Goal: Information Seeking & Learning: Learn about a topic

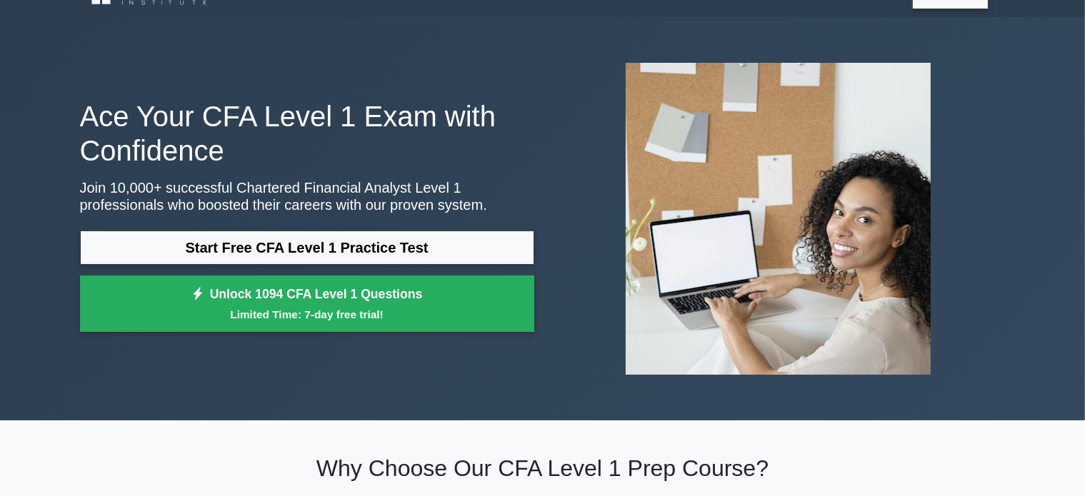
scroll to position [51, 0]
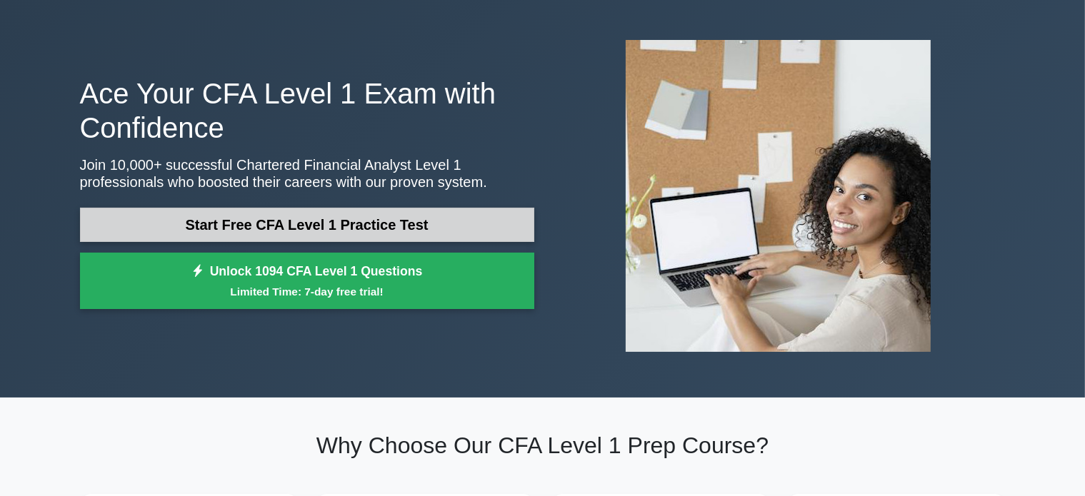
click at [256, 209] on link "Start Free CFA Level 1 Practice Test" at bounding box center [307, 225] width 454 height 34
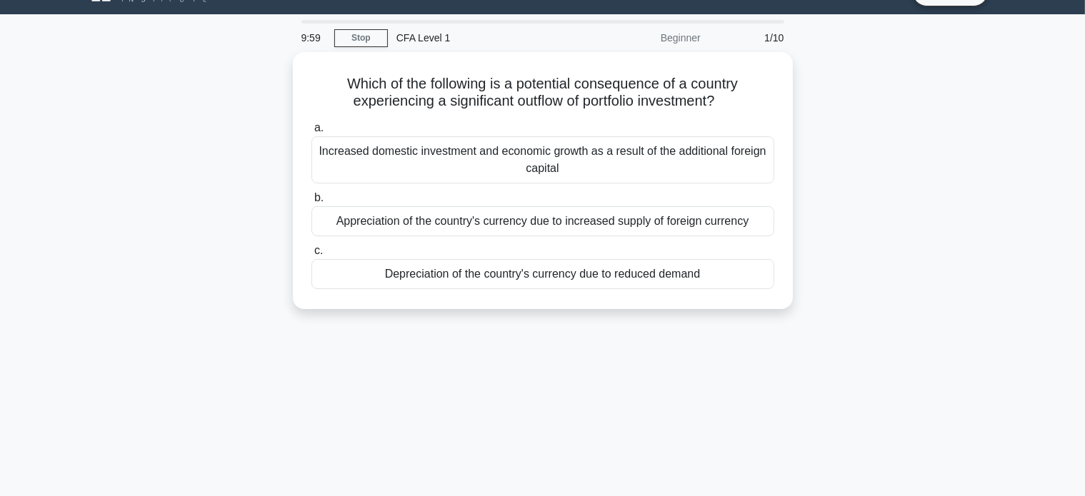
scroll to position [33, 0]
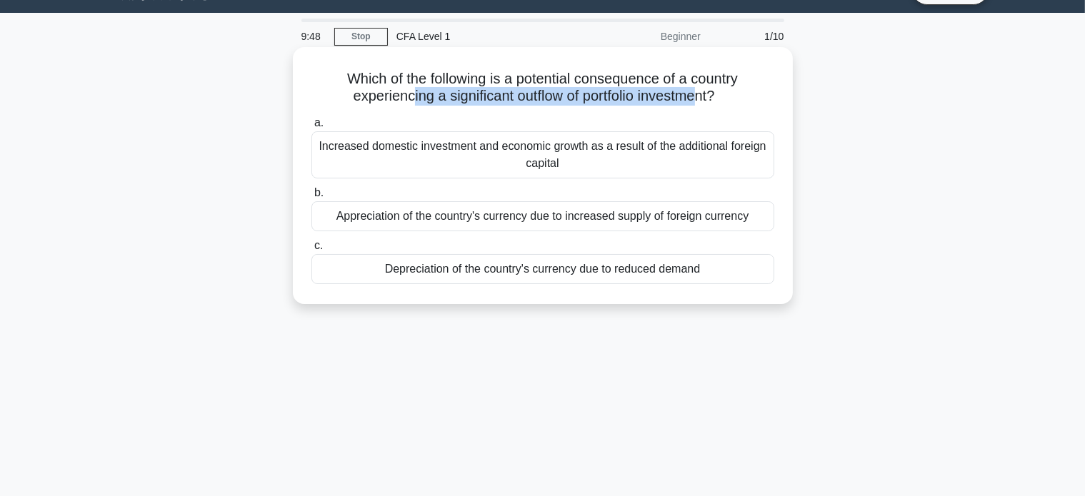
drag, startPoint x: 404, startPoint y: 102, endPoint x: 706, endPoint y: 101, distance: 302.1
click at [706, 101] on h5 "Which of the following is a potential consequence of a country experiencing a s…" at bounding box center [543, 88] width 466 height 36
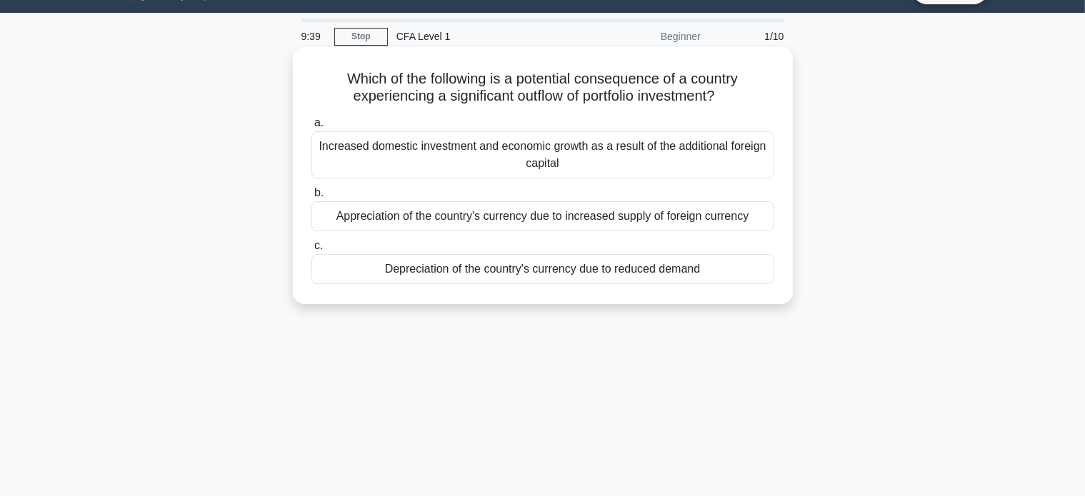
click at [574, 268] on div "Depreciation of the country's currency due to reduced demand" at bounding box center [542, 269] width 463 height 30
click at [311, 251] on input "c. Depreciation of the country's currency due to reduced demand" at bounding box center [311, 245] width 0 height 9
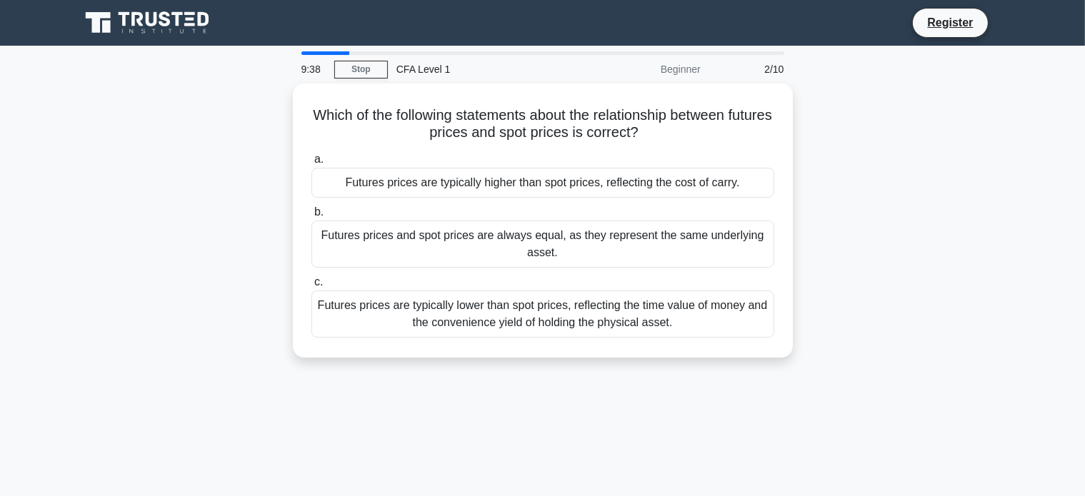
scroll to position [0, 0]
click at [328, 58] on div "9:35" at bounding box center [313, 69] width 41 height 29
click at [313, 49] on main "9:34 Stop CFA Level 1 Beginner 2/10 Which of the following statements about the…" at bounding box center [542, 409] width 1085 height 726
click at [316, 56] on div "9:33" at bounding box center [313, 69] width 41 height 29
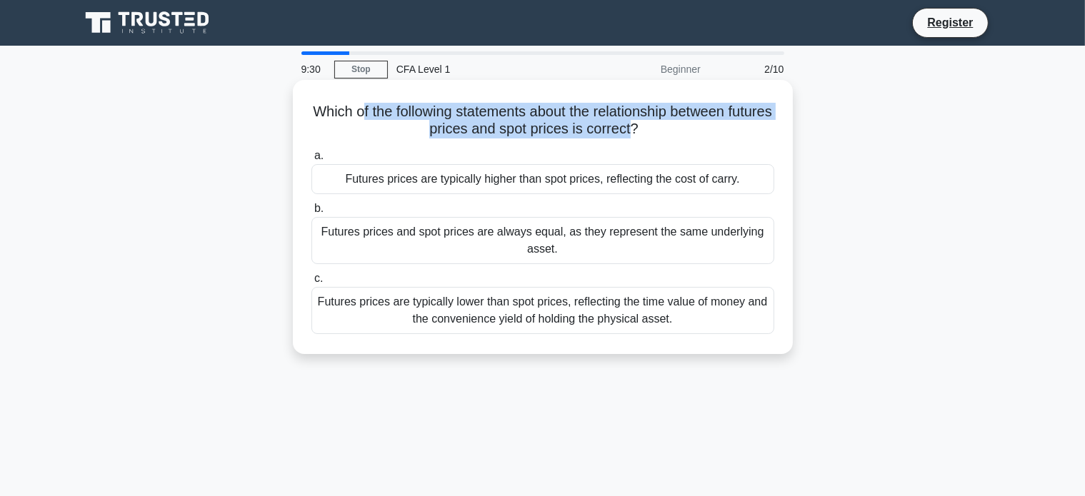
drag, startPoint x: 380, startPoint y: 114, endPoint x: 658, endPoint y: 131, distance: 278.3
click at [658, 131] on h5 "Which of the following statements about the relationship between futures prices…" at bounding box center [543, 121] width 466 height 36
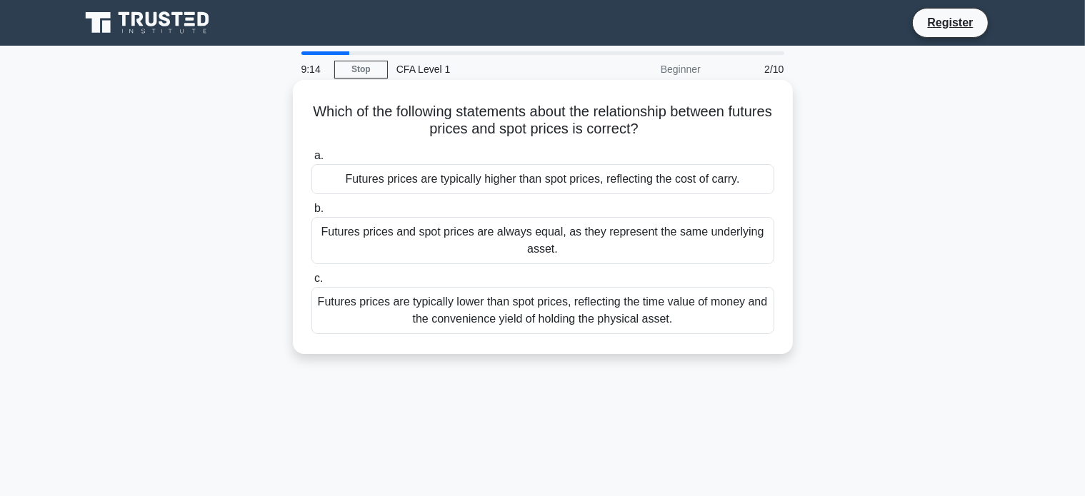
click at [711, 176] on div "Futures prices are typically higher than spot prices, reflecting the cost of ca…" at bounding box center [542, 179] width 463 height 30
click at [311, 161] on input "a. Futures prices are typically higher than spot prices, reflecting the cost of…" at bounding box center [311, 155] width 0 height 9
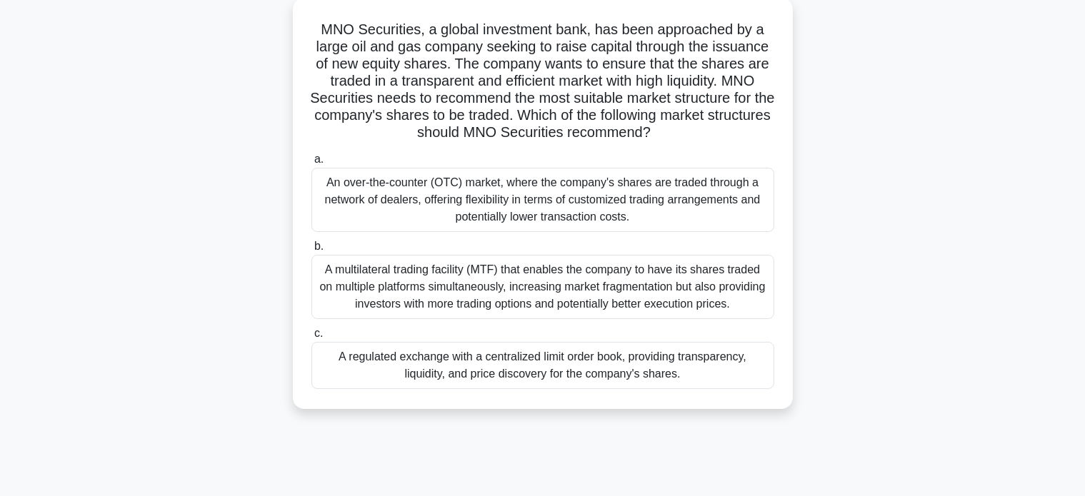
scroll to position [86, 0]
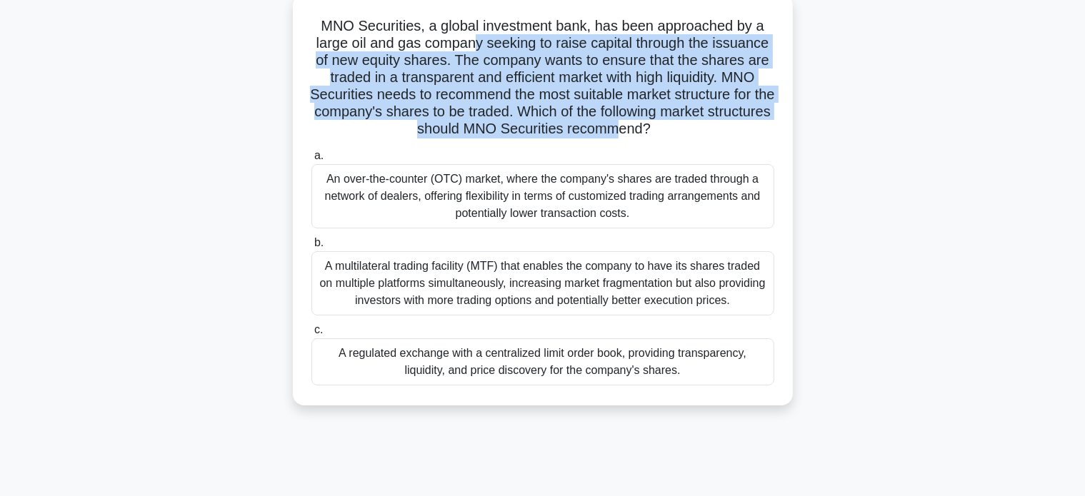
drag, startPoint x: 477, startPoint y: 42, endPoint x: 654, endPoint y: 131, distance: 198.0
click at [654, 131] on h5 "MNO Securities, a global investment bank, has been approached by a large oil an…" at bounding box center [543, 77] width 466 height 121
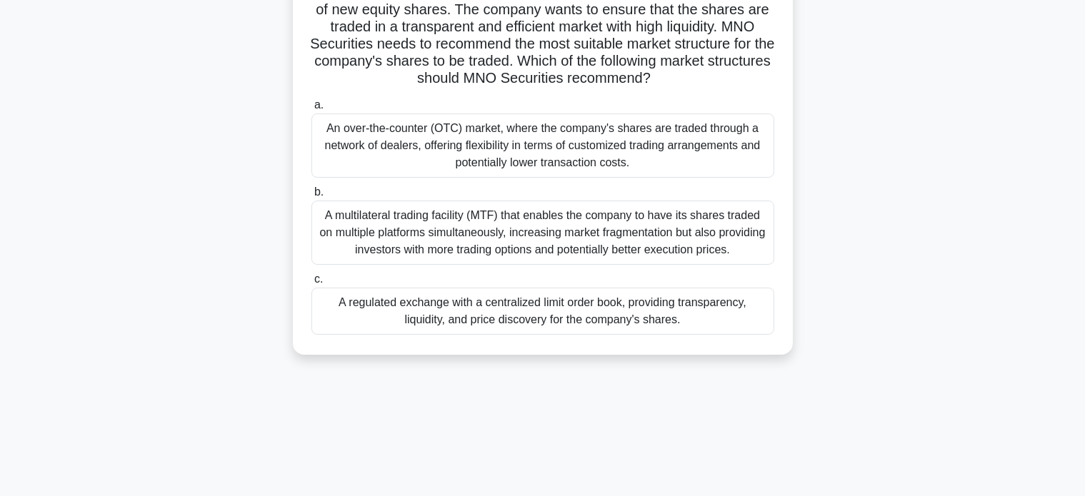
scroll to position [140, 0]
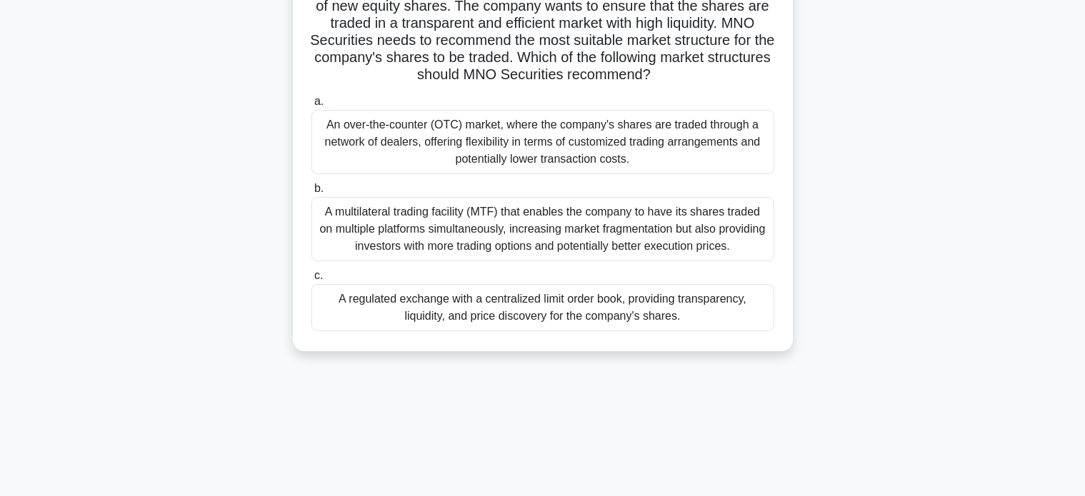
click at [551, 316] on div "A regulated exchange with a centralized limit order book, providing transparenc…" at bounding box center [542, 307] width 463 height 47
click at [311, 281] on input "c. A regulated exchange with a centralized limit order book, providing transpar…" at bounding box center [311, 275] width 0 height 9
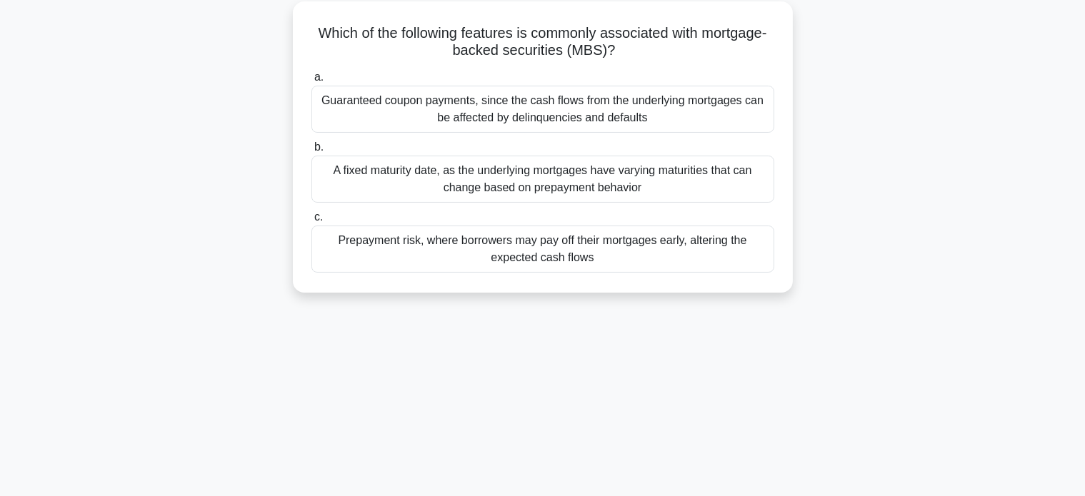
scroll to position [0, 0]
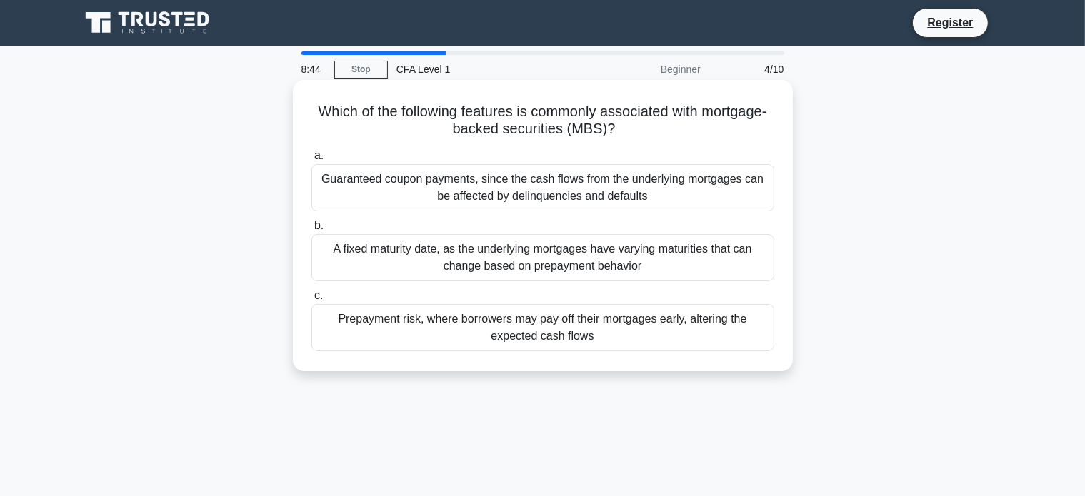
click at [562, 109] on h5 "Which of the following features is commonly associated with mortgage-backed sec…" at bounding box center [543, 121] width 466 height 36
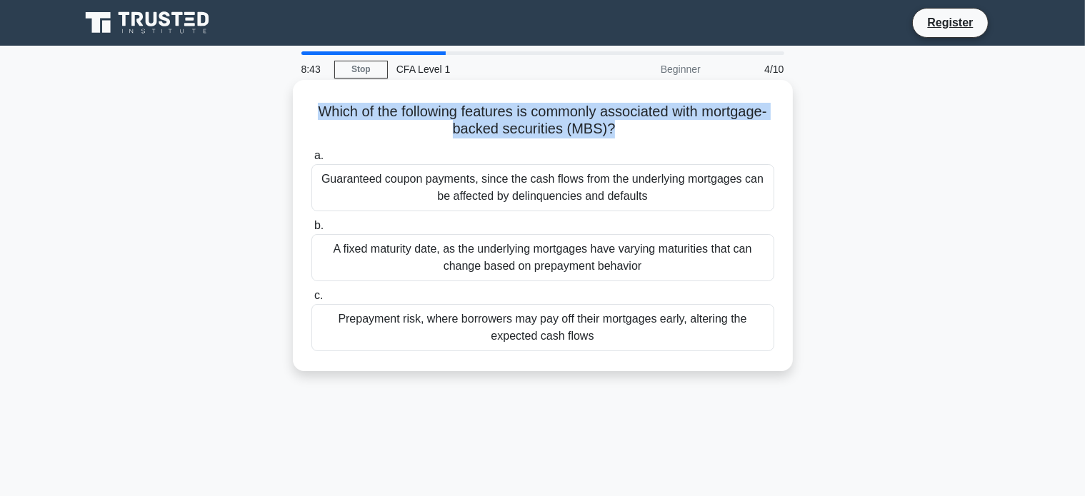
click at [562, 109] on h5 "Which of the following features is commonly associated with mortgage-backed sec…" at bounding box center [543, 121] width 466 height 36
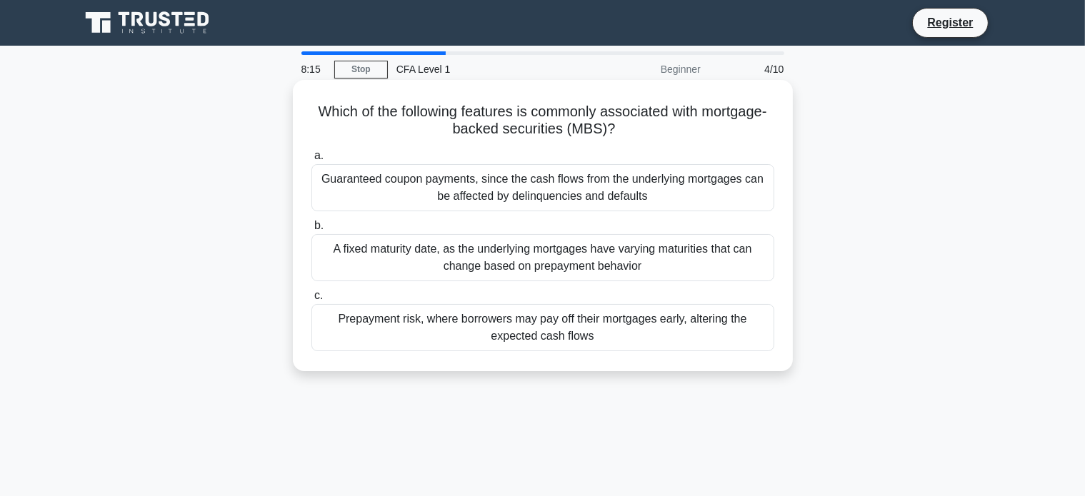
click at [626, 270] on div "A fixed maturity date, as the underlying mortgages have varying maturities that…" at bounding box center [542, 257] width 463 height 47
click at [311, 231] on input "b. A fixed maturity date, as the underlying mortgages have varying maturities t…" at bounding box center [311, 225] width 0 height 9
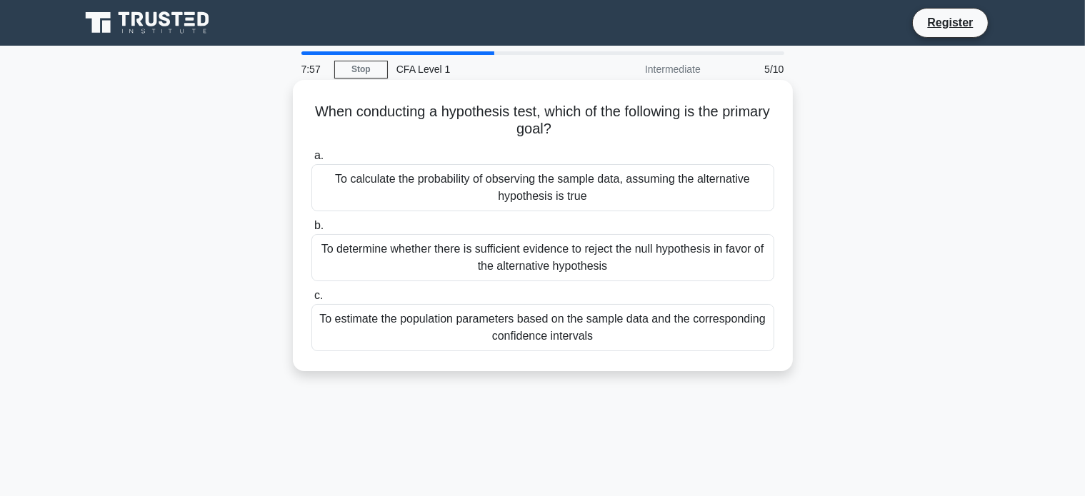
click at [658, 248] on div "To determine whether there is sufficient evidence to reject the null hypothesis…" at bounding box center [542, 257] width 463 height 47
click at [311, 231] on input "b. To determine whether there is sufficient evidence to reject the null hypothe…" at bounding box center [311, 225] width 0 height 9
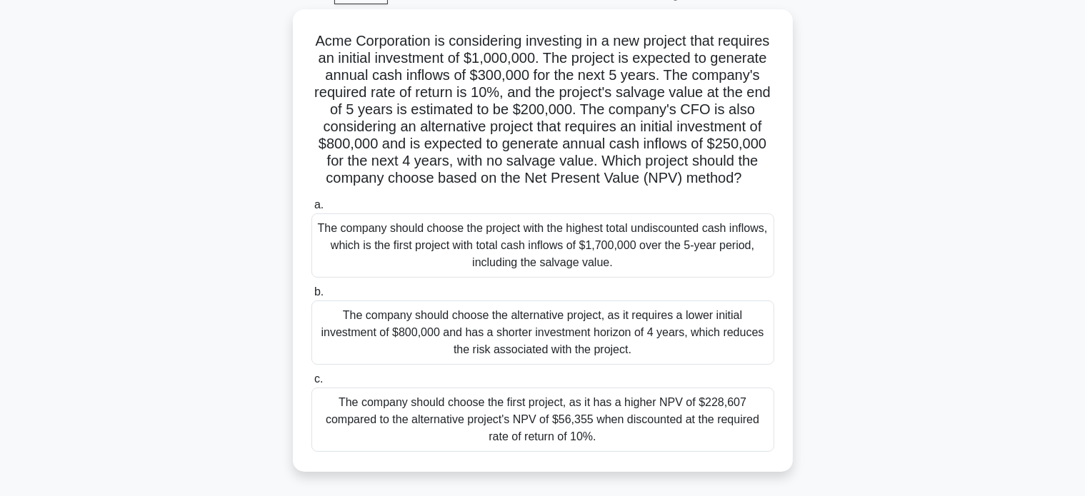
scroll to position [77, 0]
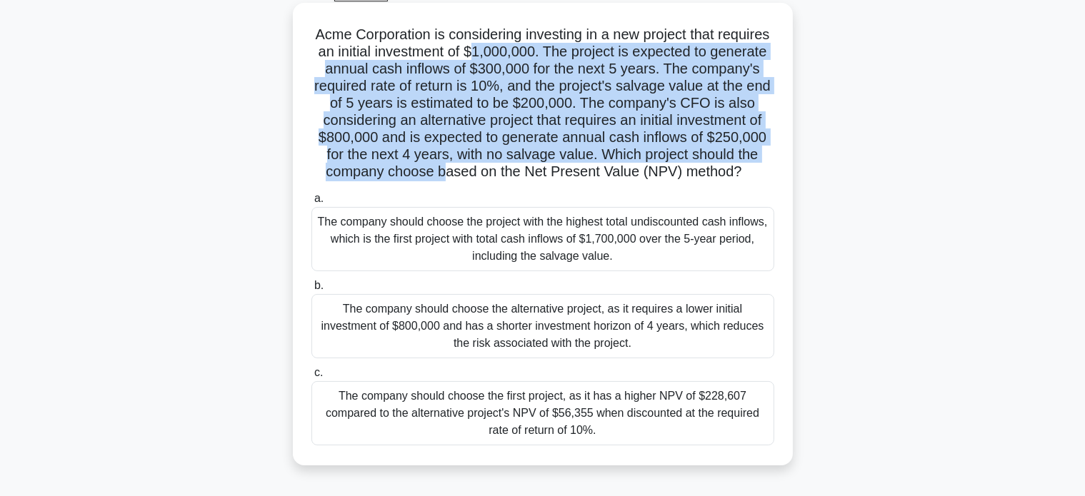
drag, startPoint x: 534, startPoint y: 50, endPoint x: 568, endPoint y: 168, distance: 122.9
click at [568, 168] on h5 "Acme Corporation is considering investing in a new project that requires an ini…" at bounding box center [543, 104] width 466 height 156
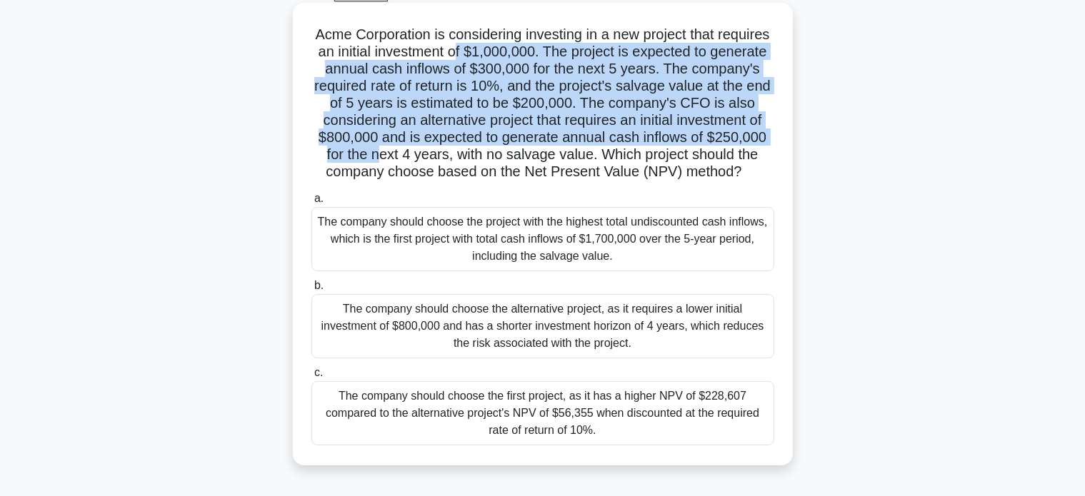
drag, startPoint x: 519, startPoint y: 48, endPoint x: 501, endPoint y: 147, distance: 100.7
click at [501, 147] on h5 "Acme Corporation is considering investing in a new project that requires an ini…" at bounding box center [543, 104] width 466 height 156
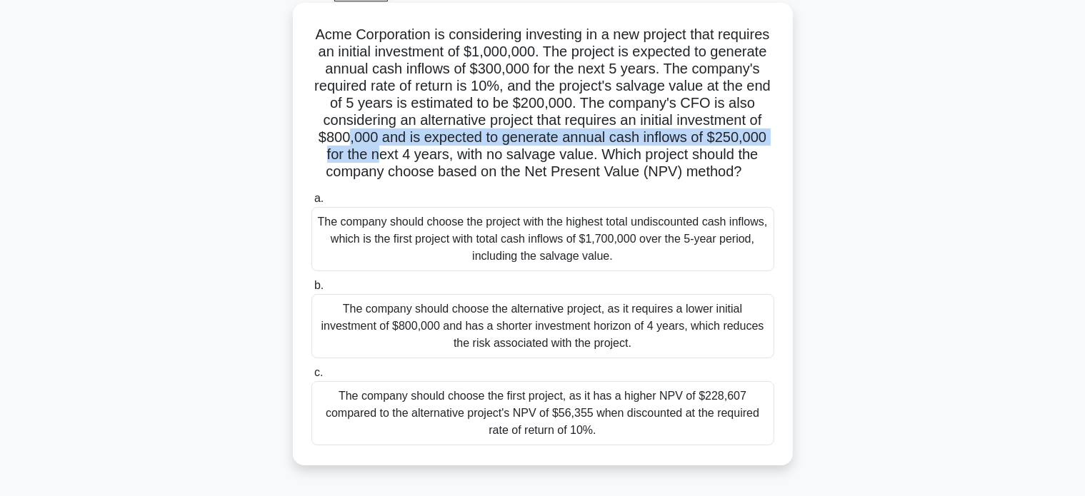
drag, startPoint x: 501, startPoint y: 147, endPoint x: 457, endPoint y: 136, distance: 45.6
click at [457, 136] on h5 "Acme Corporation is considering investing in a new project that requires an ini…" at bounding box center [543, 104] width 466 height 156
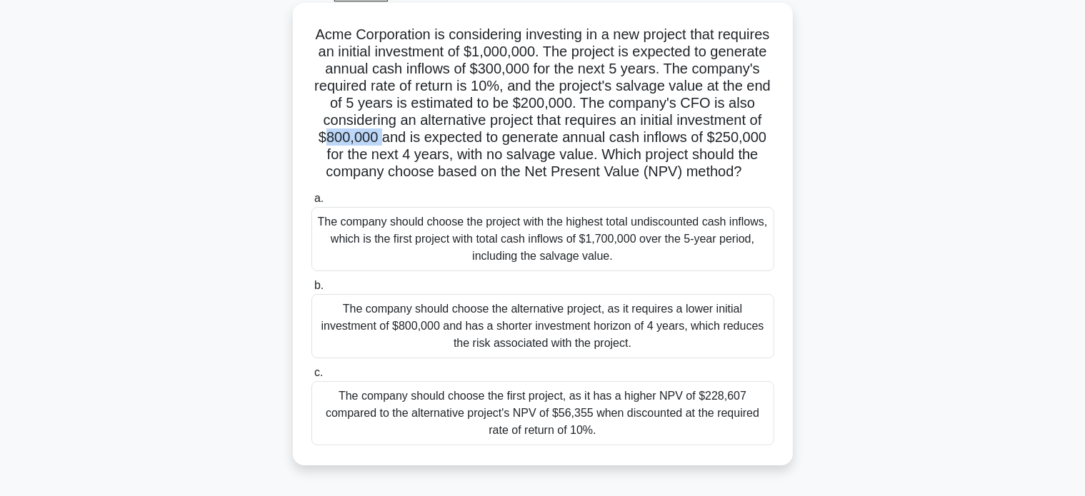
click at [457, 136] on h5 "Acme Corporation is considering investing in a new project that requires an ini…" at bounding box center [543, 104] width 466 height 156
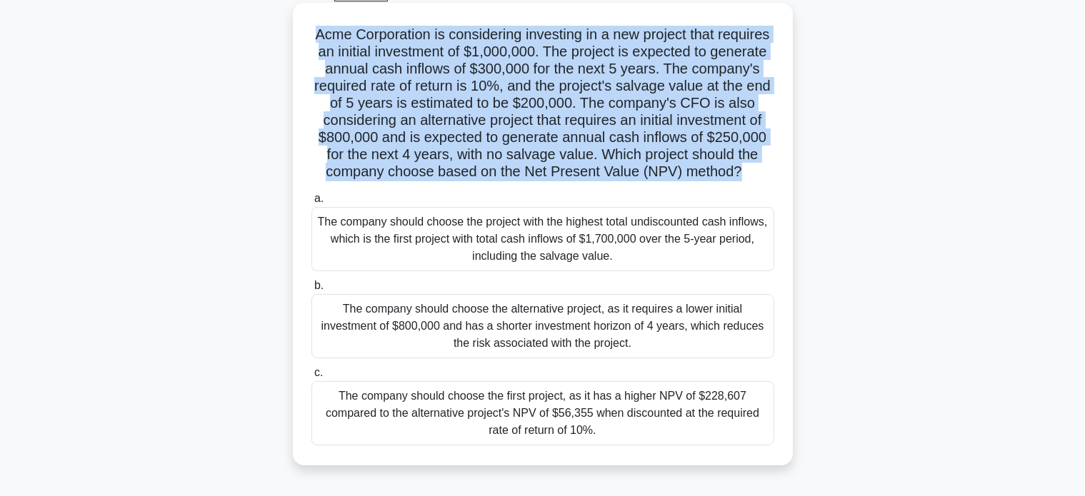
click at [457, 136] on h5 "Acme Corporation is considering investing in a new project that requires an ini…" at bounding box center [543, 104] width 466 height 156
drag, startPoint x: 457, startPoint y: 136, endPoint x: 497, endPoint y: 145, distance: 40.9
click at [497, 145] on h5 "Acme Corporation is considering investing in a new project that requires an ini…" at bounding box center [543, 104] width 466 height 156
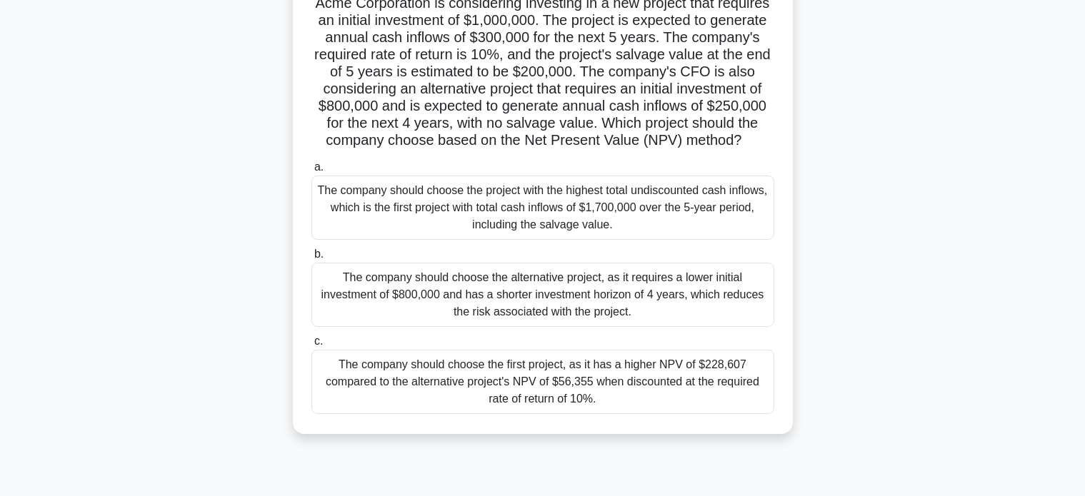
scroll to position [110, 0]
click at [634, 413] on div "The company should choose the first project, as it has a higher NPV of $228,607…" at bounding box center [542, 381] width 463 height 64
click at [311, 345] on input "c. The company should choose the first project, as it has a higher NPV of $228,…" at bounding box center [311, 340] width 0 height 9
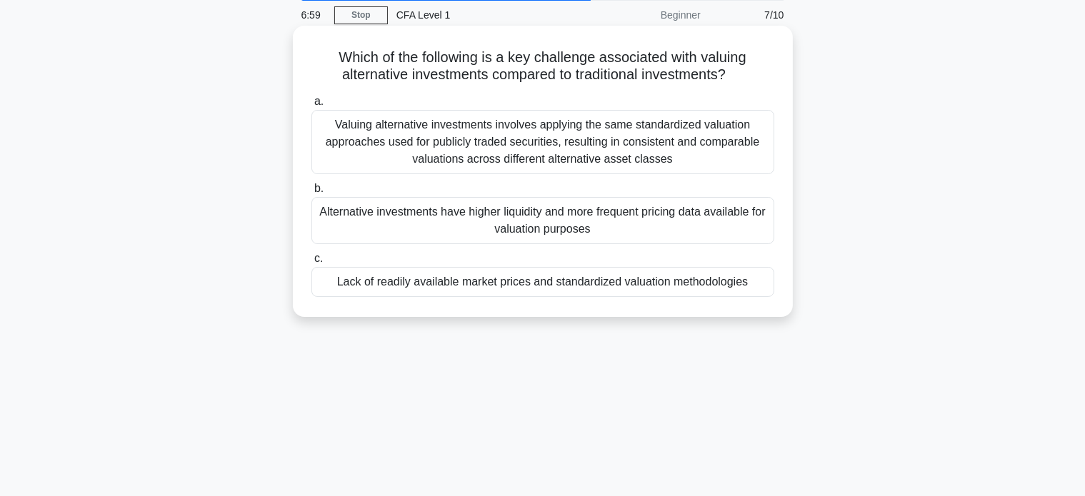
scroll to position [0, 0]
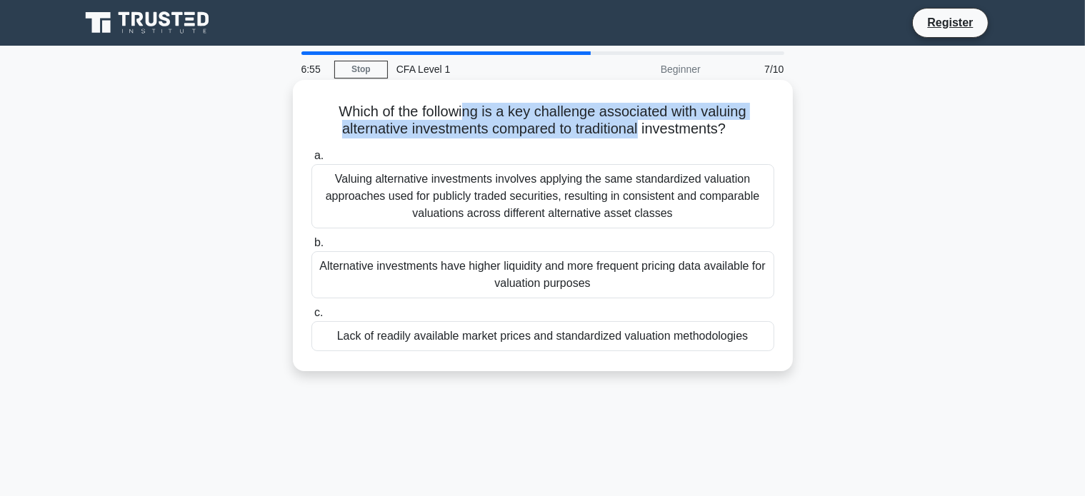
drag, startPoint x: 466, startPoint y: 112, endPoint x: 643, endPoint y: 134, distance: 177.7
click at [643, 134] on h5 "Which of the following is a key challenge associated with valuing alternative i…" at bounding box center [543, 121] width 466 height 36
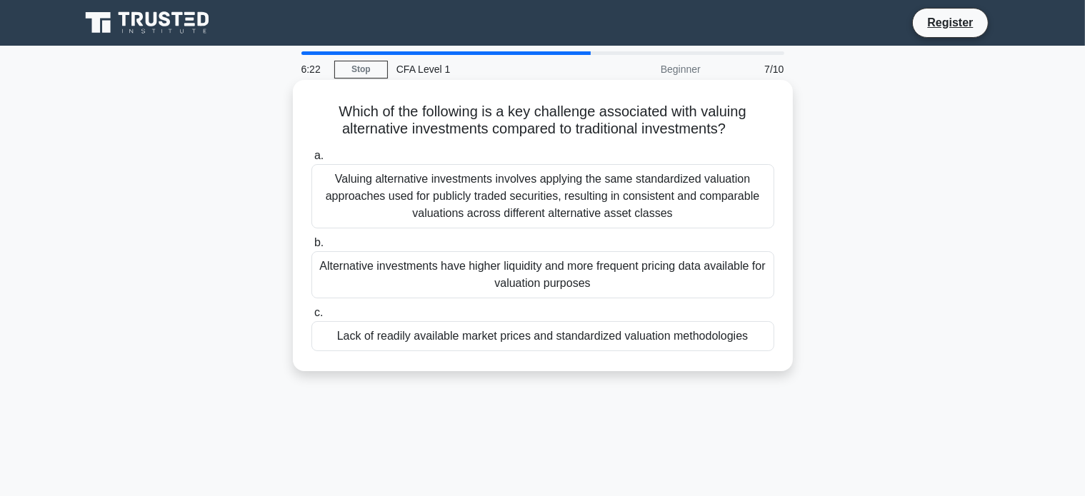
click at [606, 289] on div "Alternative investments have higher liquidity and more frequent pricing data av…" at bounding box center [542, 274] width 463 height 47
click at [311, 248] on input "b. Alternative investments have higher liquidity and more frequent pricing data…" at bounding box center [311, 243] width 0 height 9
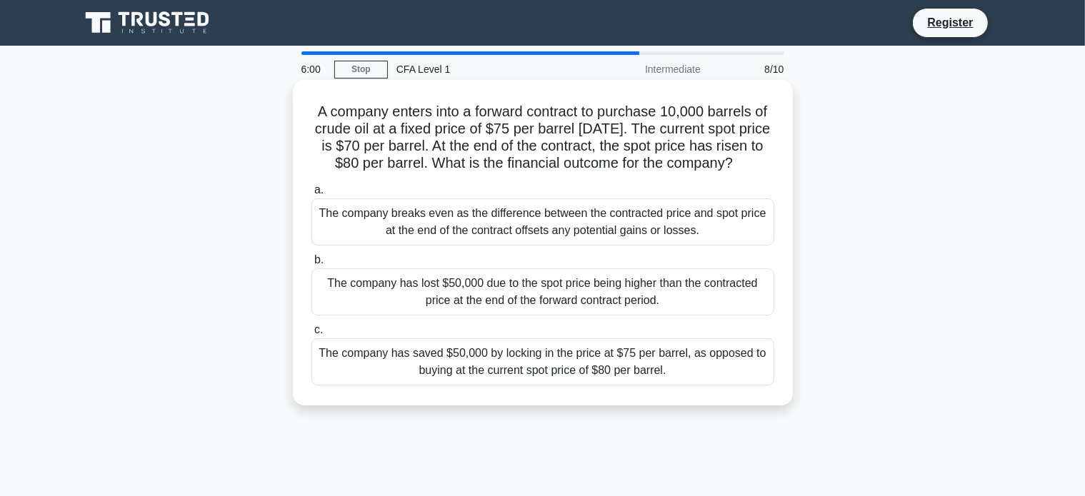
click at [565, 376] on div "The company has saved $50,000 by locking in the price at $75 per barrel, as opp…" at bounding box center [542, 362] width 463 height 47
click at [311, 335] on input "c. The company has saved $50,000 by locking in the price at $75 per barrel, as …" at bounding box center [311, 330] width 0 height 9
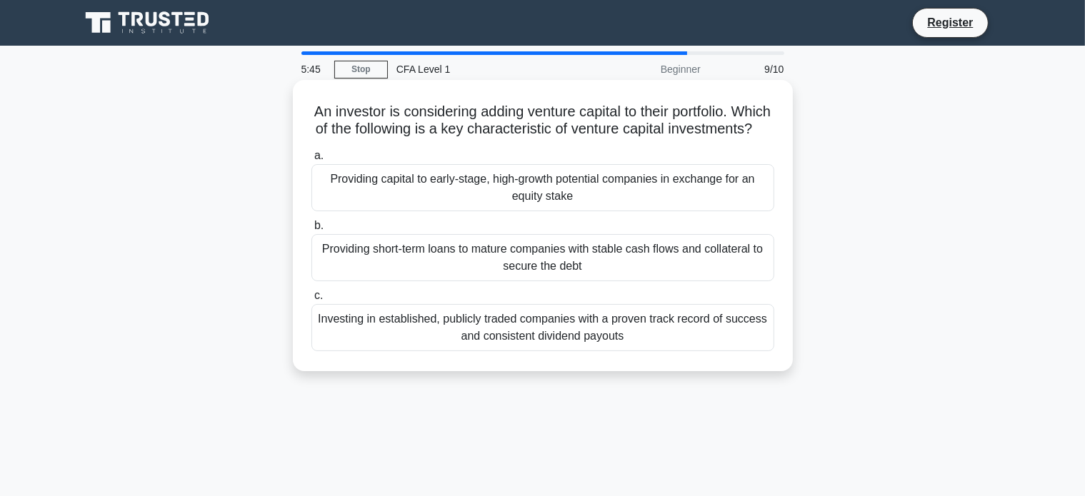
click at [671, 211] on div "Providing capital to early-stage, high-growth potential companies in exchange f…" at bounding box center [542, 187] width 463 height 47
click at [311, 161] on input "a. Providing capital to early-stage, high-growth potential companies in exchang…" at bounding box center [311, 155] width 0 height 9
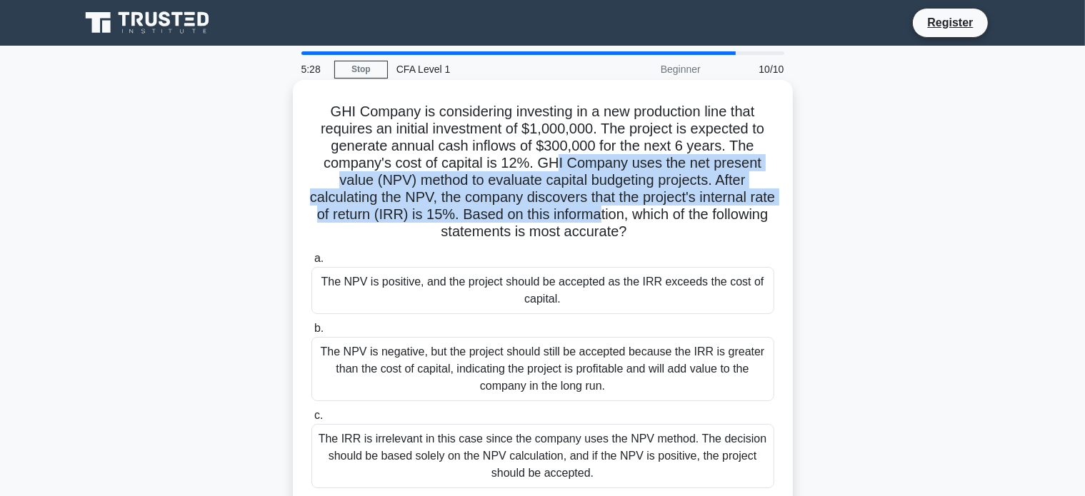
drag, startPoint x: 554, startPoint y: 157, endPoint x: 640, endPoint y: 216, distance: 103.8
click at [640, 216] on h5 "GHI Company is considering investing in a new production line that requires an …" at bounding box center [543, 172] width 466 height 139
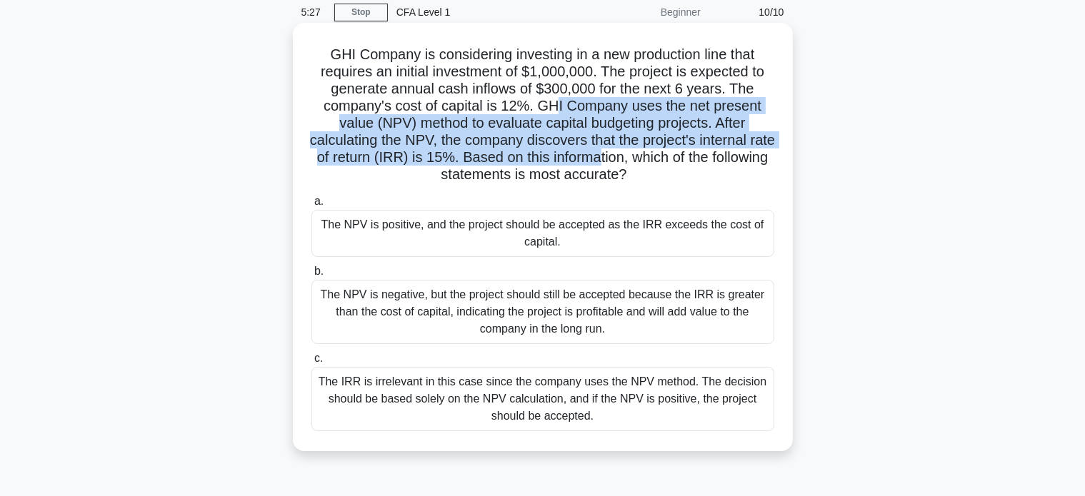
scroll to position [57, 0]
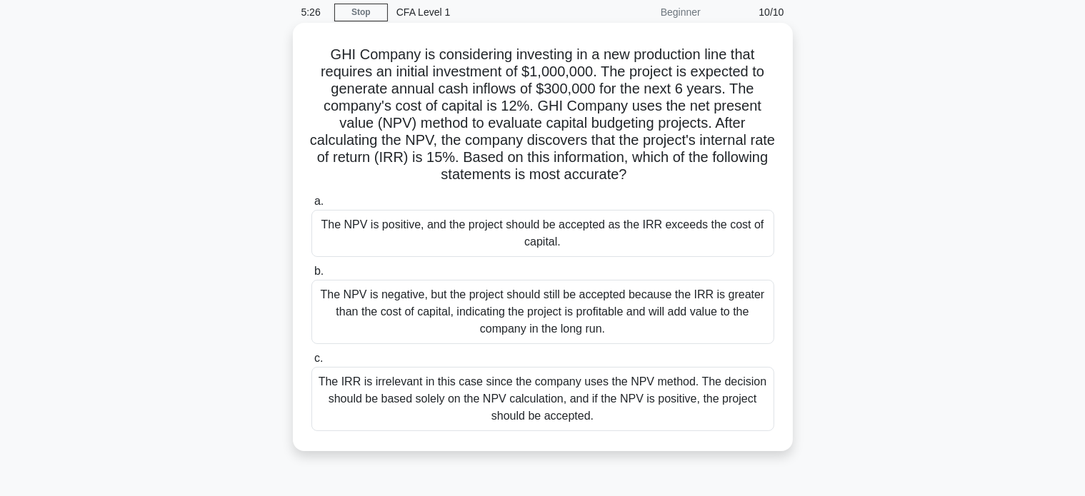
click at [660, 169] on h5 "GHI Company is considering investing in a new production line that requires an …" at bounding box center [543, 115] width 466 height 139
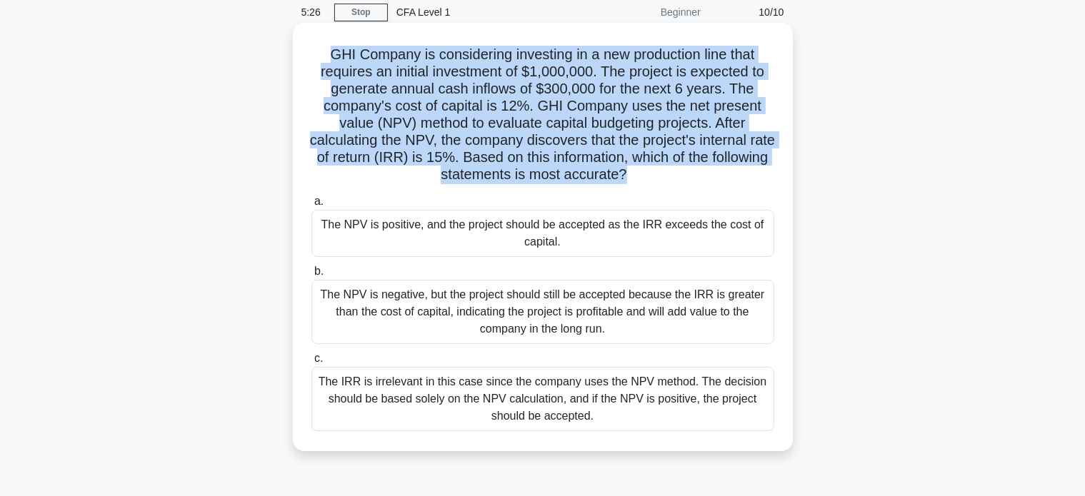
click at [660, 169] on h5 "GHI Company is considering investing in a new production line that requires an …" at bounding box center [543, 115] width 466 height 139
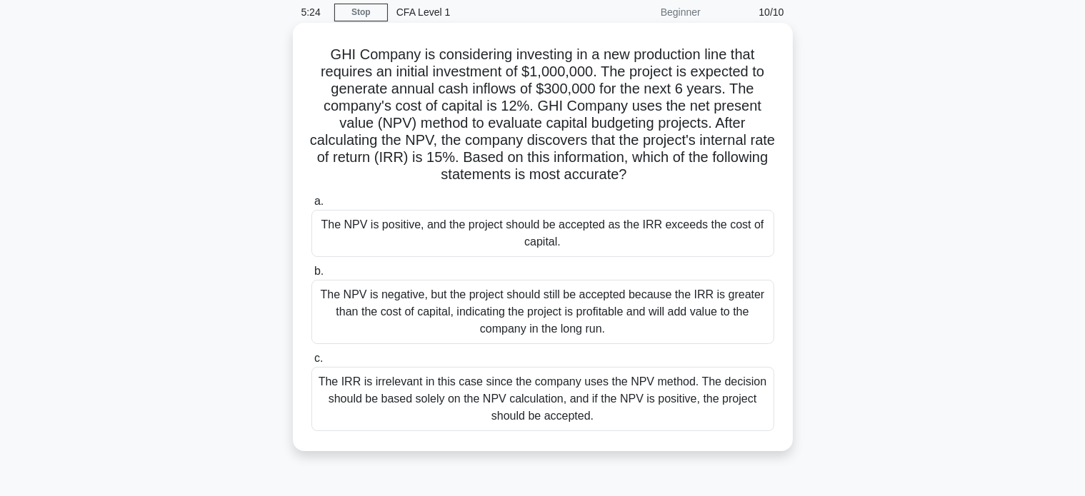
click at [660, 169] on h5 "GHI Company is considering investing in a new production line that requires an …" at bounding box center [543, 115] width 466 height 139
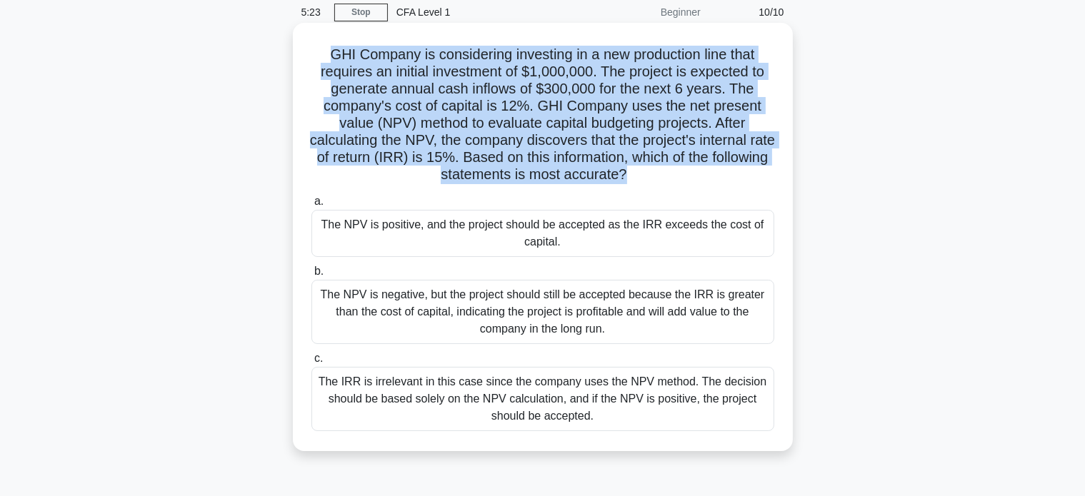
click at [660, 169] on h5 "GHI Company is considering investing in a new production line that requires an …" at bounding box center [543, 115] width 466 height 139
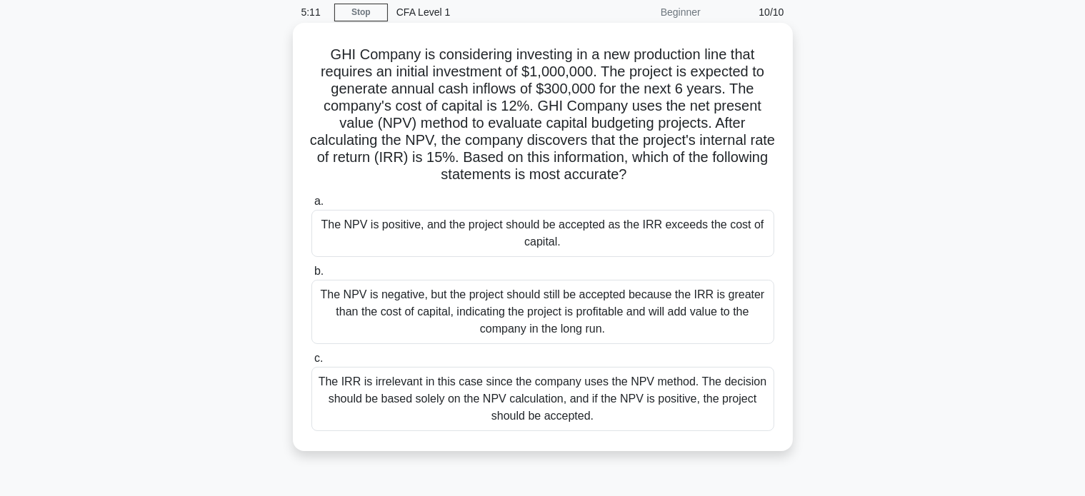
click at [563, 396] on div "The IRR is irrelevant in this case since the company uses the NPV method. The d…" at bounding box center [542, 399] width 463 height 64
click at [311, 364] on input "c. The IRR is irrelevant in this case since the company uses the NPV method. Th…" at bounding box center [311, 358] width 0 height 9
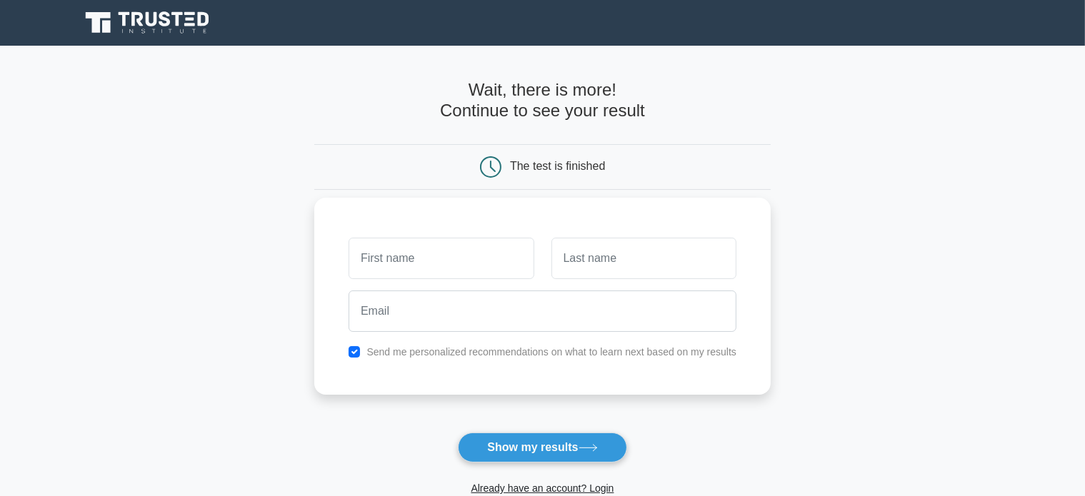
click at [504, 262] on input "text" at bounding box center [441, 258] width 185 height 41
type input "chesta"
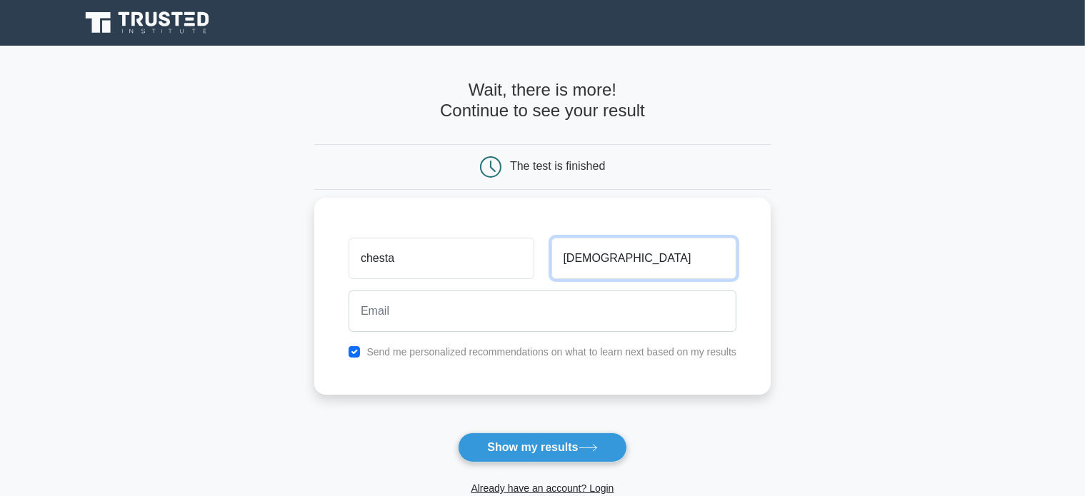
type input "[DEMOGRAPHIC_DATA]"
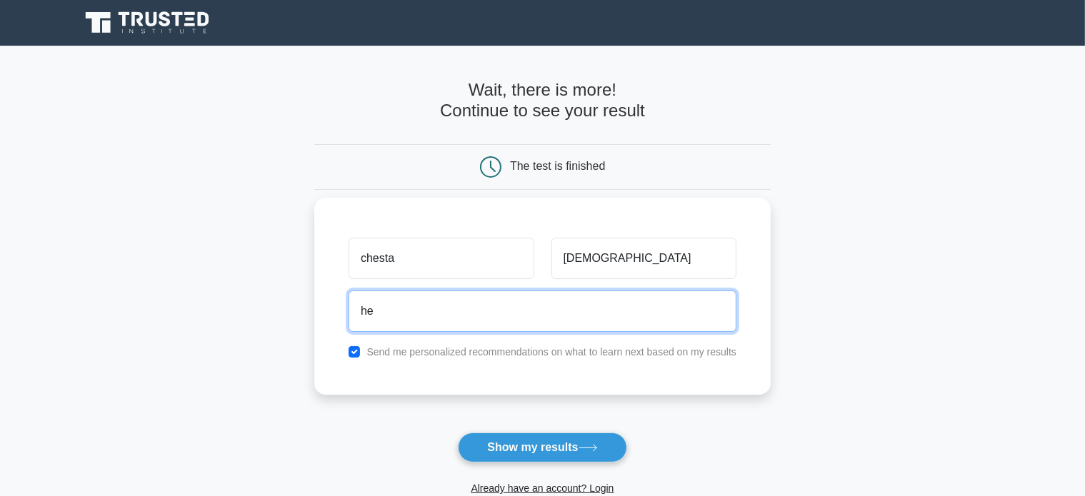
type input "h"
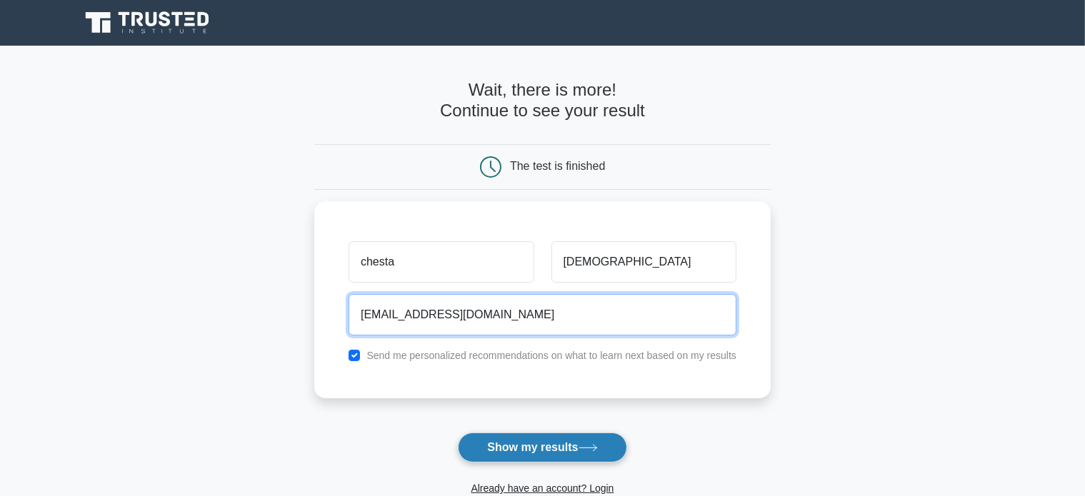
type input "chesta53@gmail.com"
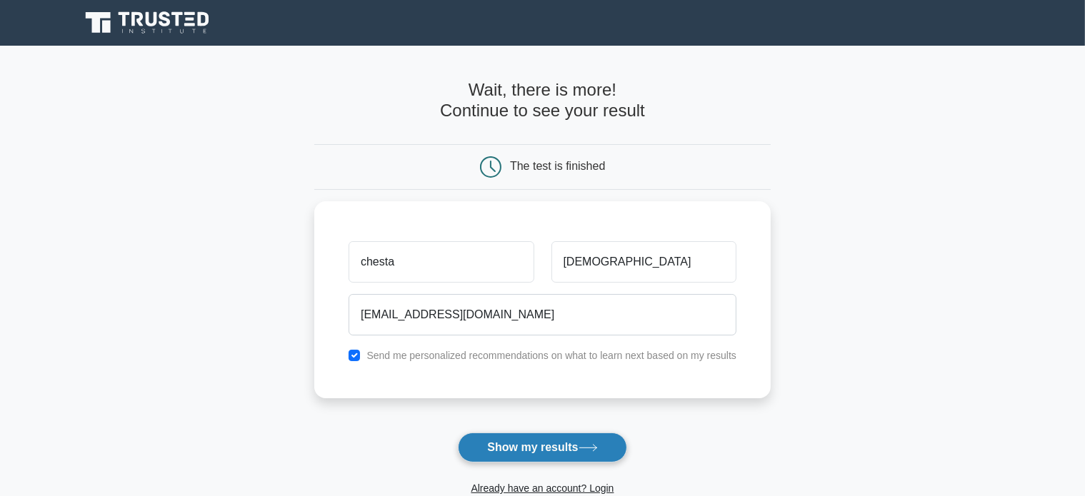
click at [561, 455] on button "Show my results" at bounding box center [542, 448] width 169 height 30
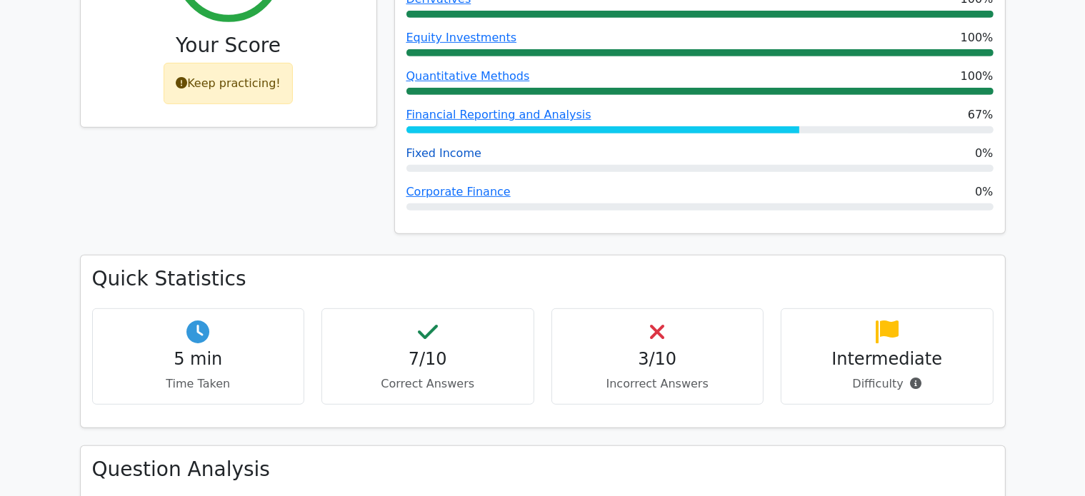
scroll to position [699, 0]
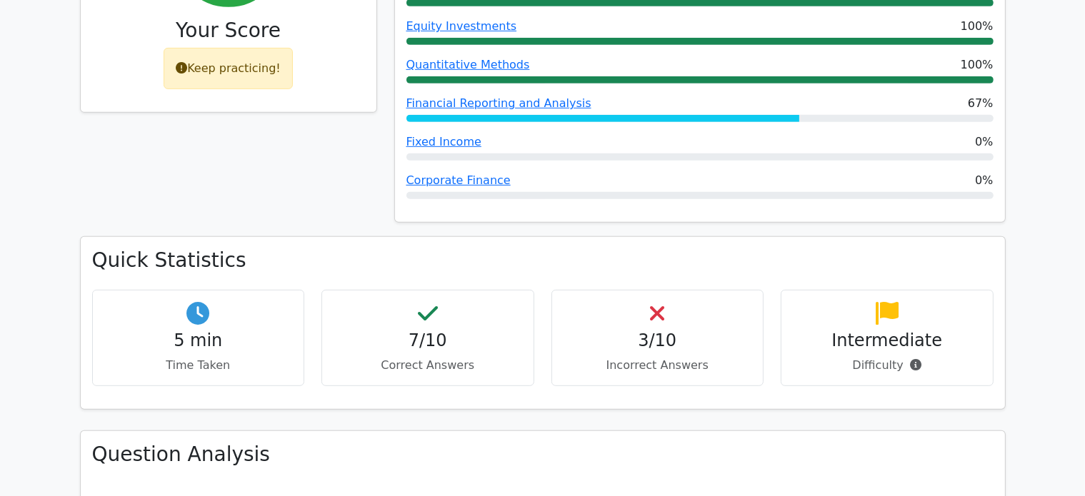
click at [687, 290] on div "3/10 Incorrect Answers" at bounding box center [657, 338] width 213 height 96
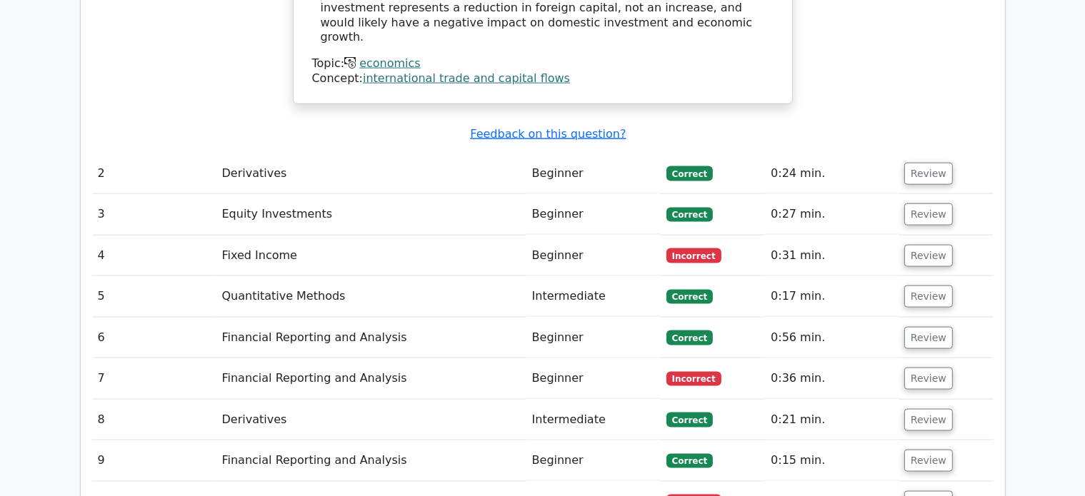
scroll to position [1825, 0]
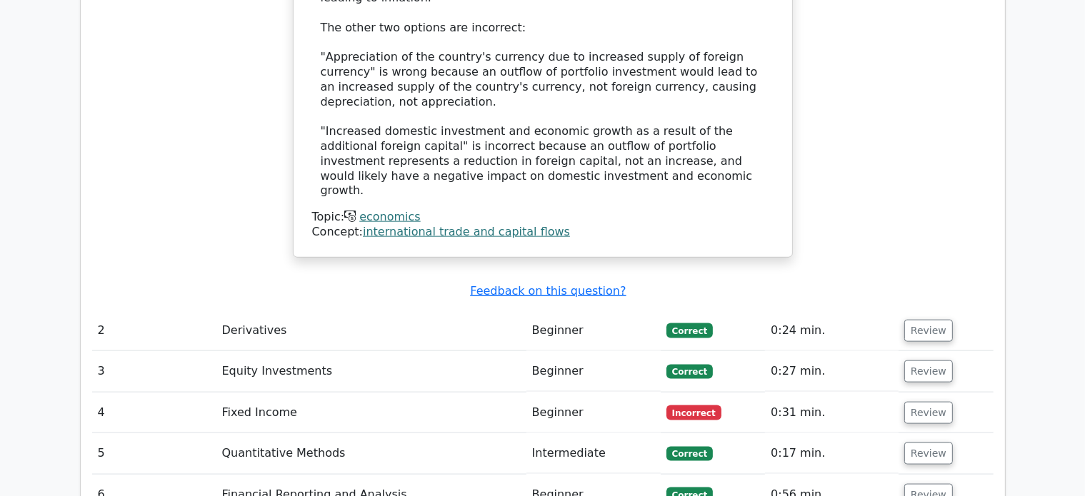
scroll to position [1771, 0]
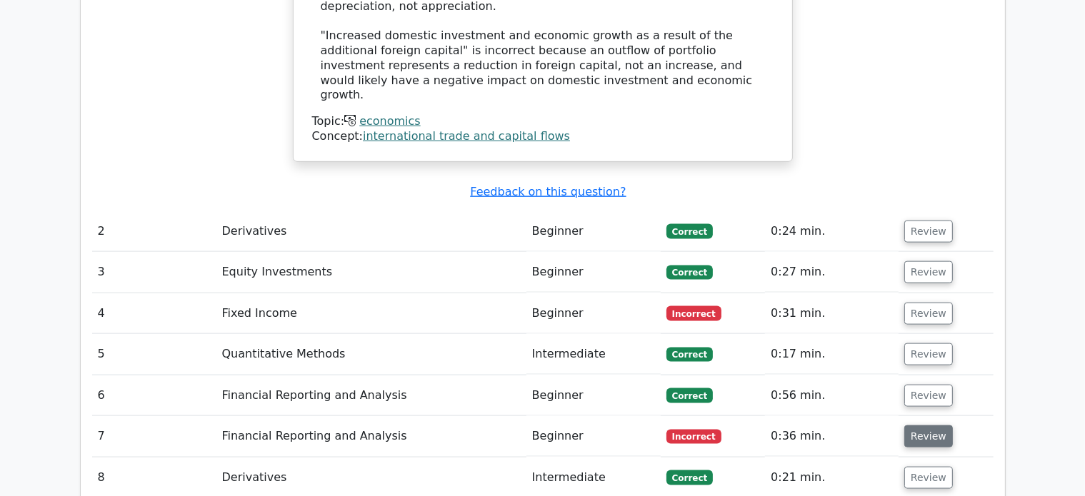
scroll to position [1845, 0]
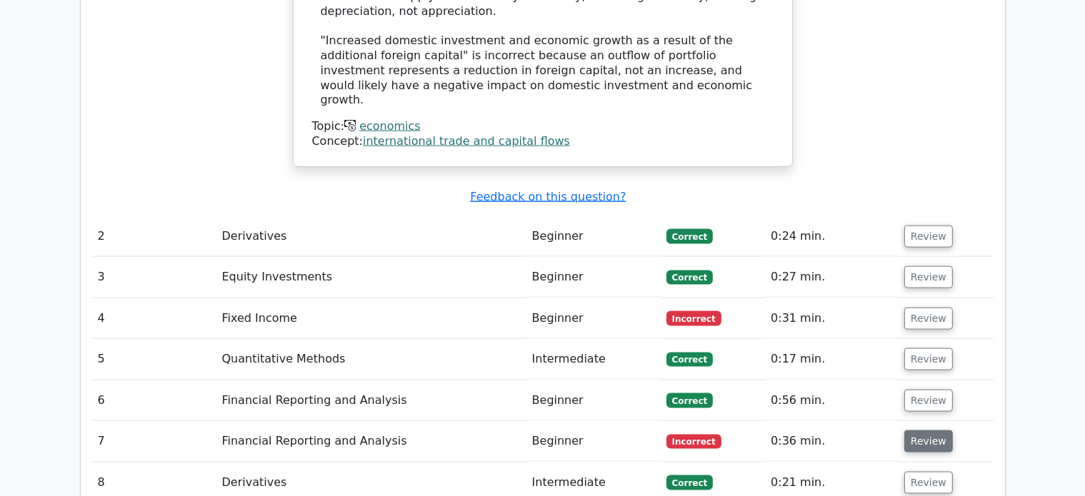
click at [923, 431] on button "Review" at bounding box center [928, 442] width 49 height 22
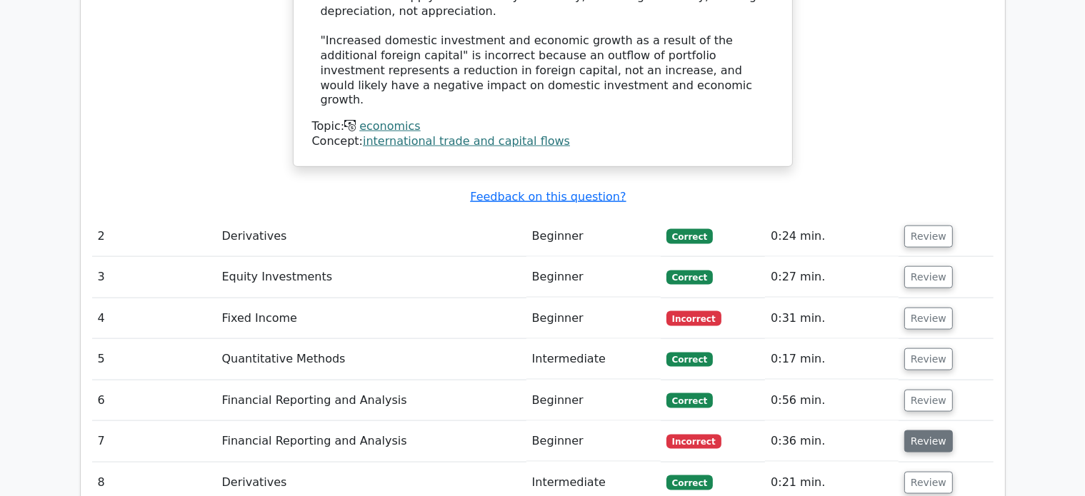
click at [923, 431] on button "Review" at bounding box center [928, 442] width 49 height 22
click at [688, 435] on span "Incorrect" at bounding box center [693, 442] width 55 height 14
click at [109, 421] on td "7" at bounding box center [154, 441] width 124 height 41
click at [908, 431] on button "Review" at bounding box center [928, 442] width 49 height 22
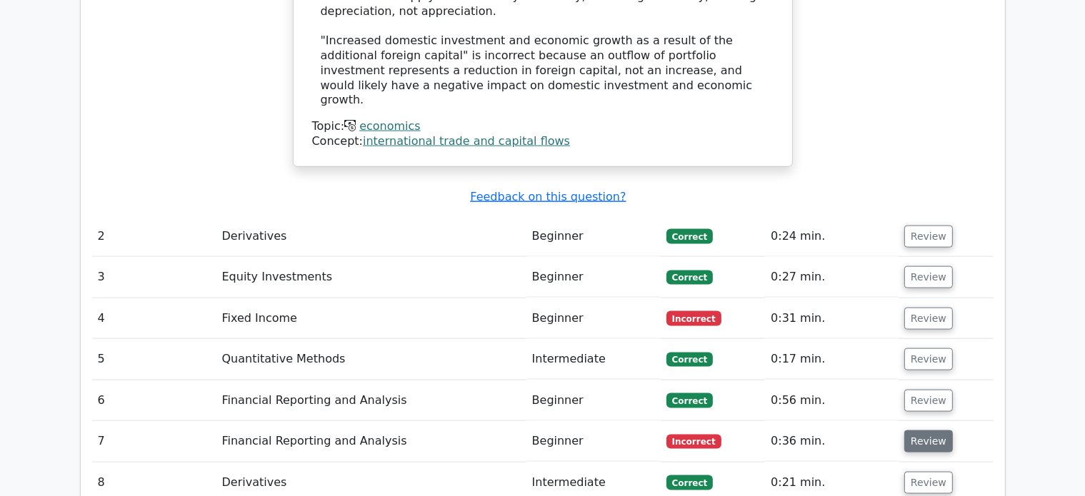
click at [908, 431] on button "Review" at bounding box center [928, 442] width 49 height 22
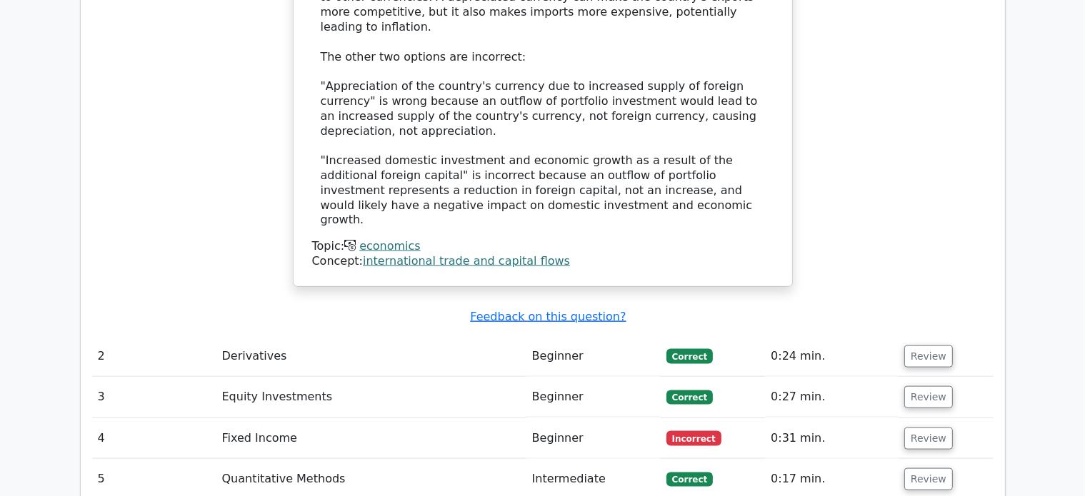
scroll to position [1735, 0]
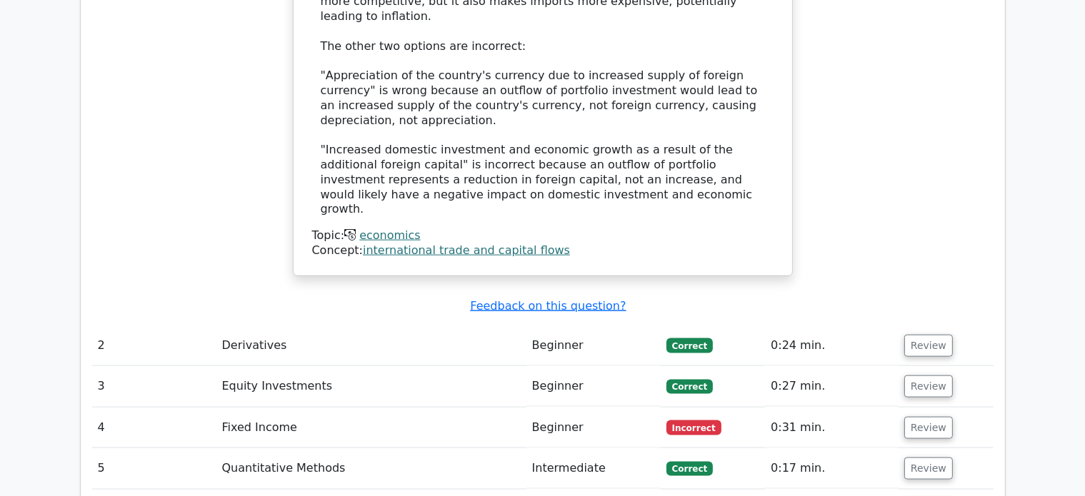
click at [113, 366] on td "3" at bounding box center [154, 386] width 124 height 41
click at [104, 366] on td "3" at bounding box center [154, 386] width 124 height 41
click at [109, 408] on td "4" at bounding box center [154, 428] width 124 height 41
click at [917, 335] on button "Review" at bounding box center [928, 346] width 49 height 22
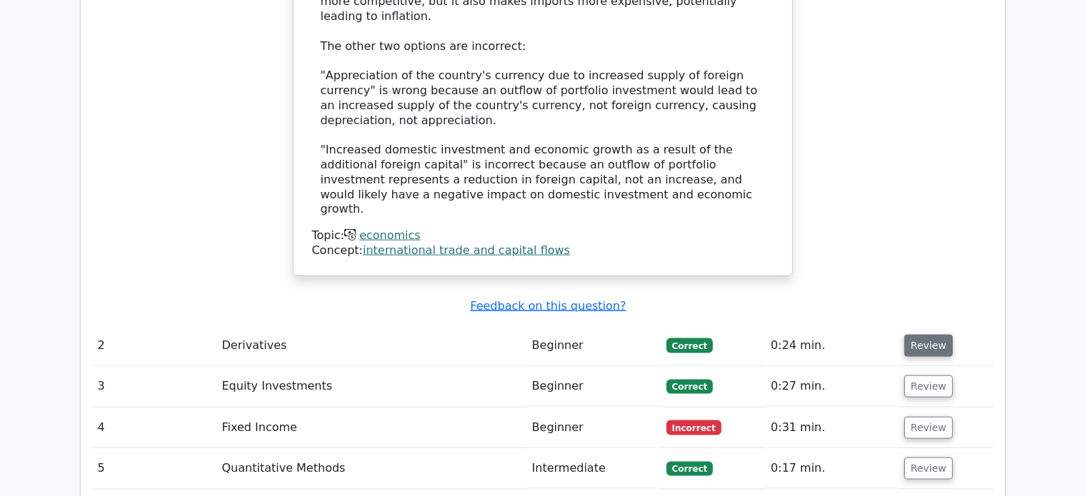
click at [917, 335] on button "Review" at bounding box center [928, 346] width 49 height 22
click at [926, 376] on button "Review" at bounding box center [928, 387] width 49 height 22
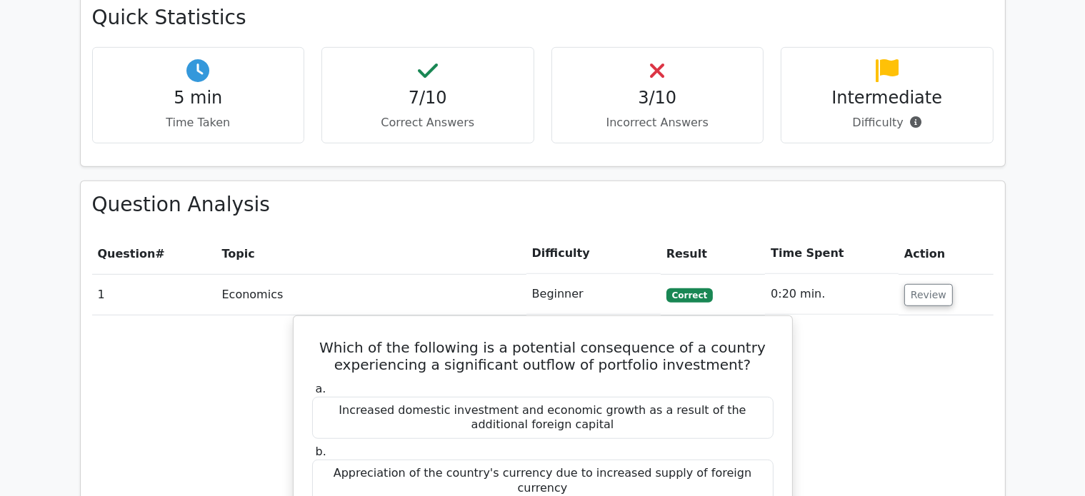
scroll to position [933, 0]
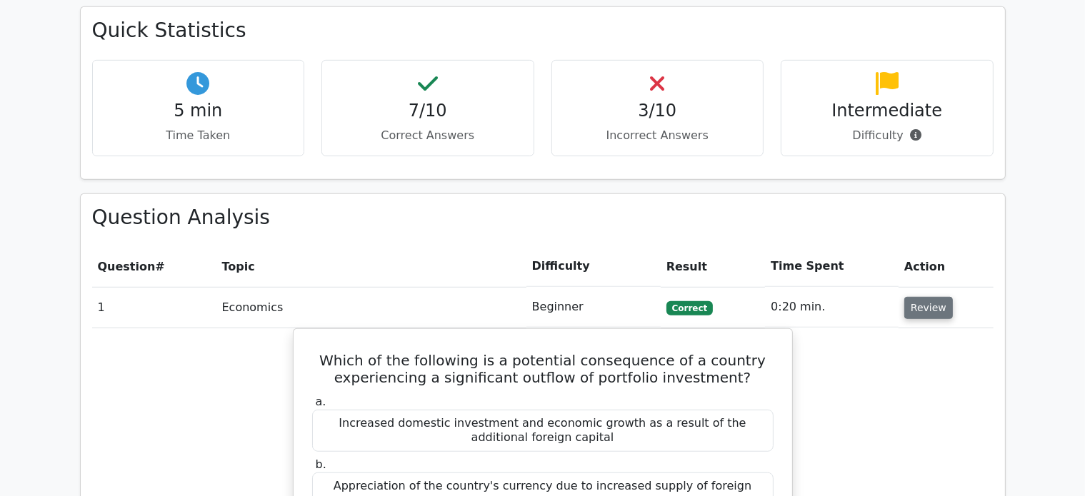
click at [926, 297] on button "Review" at bounding box center [928, 308] width 49 height 22
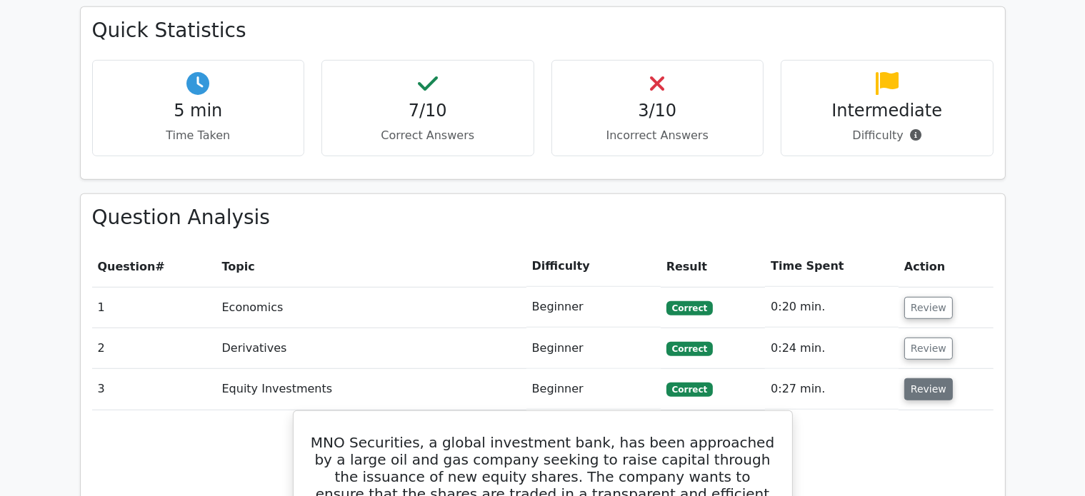
click at [931, 379] on button "Review" at bounding box center [928, 390] width 49 height 22
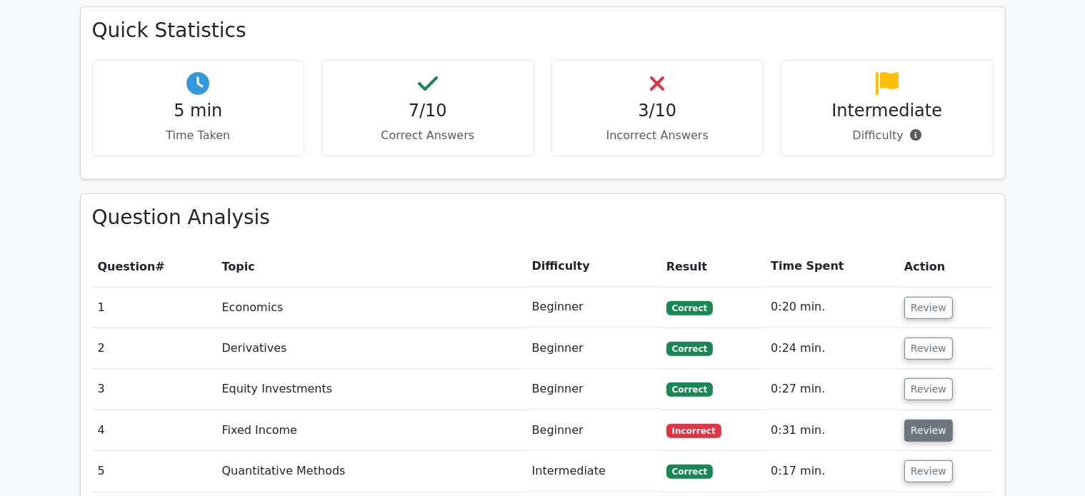
click at [931, 420] on button "Review" at bounding box center [928, 431] width 49 height 22
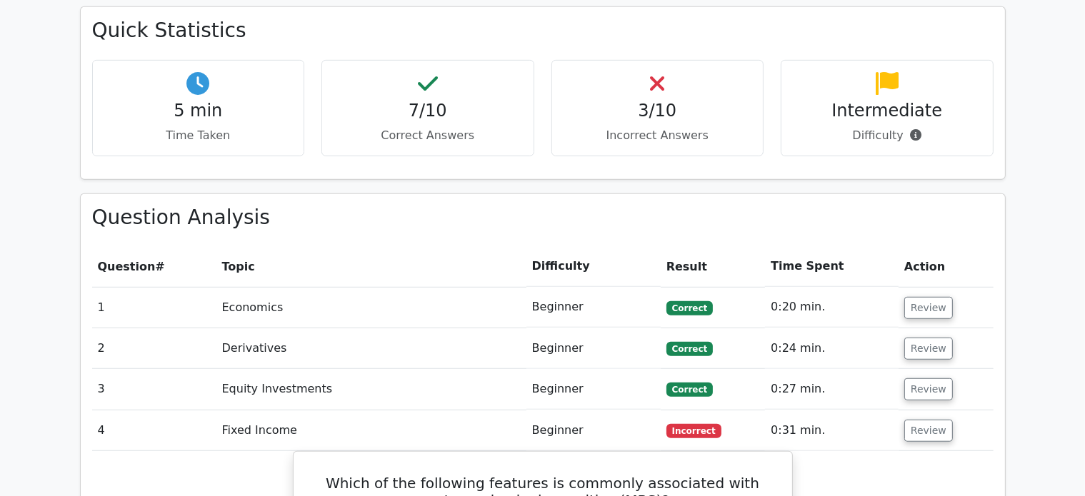
drag, startPoint x: 931, startPoint y: 362, endPoint x: 908, endPoint y: 436, distance: 77.7
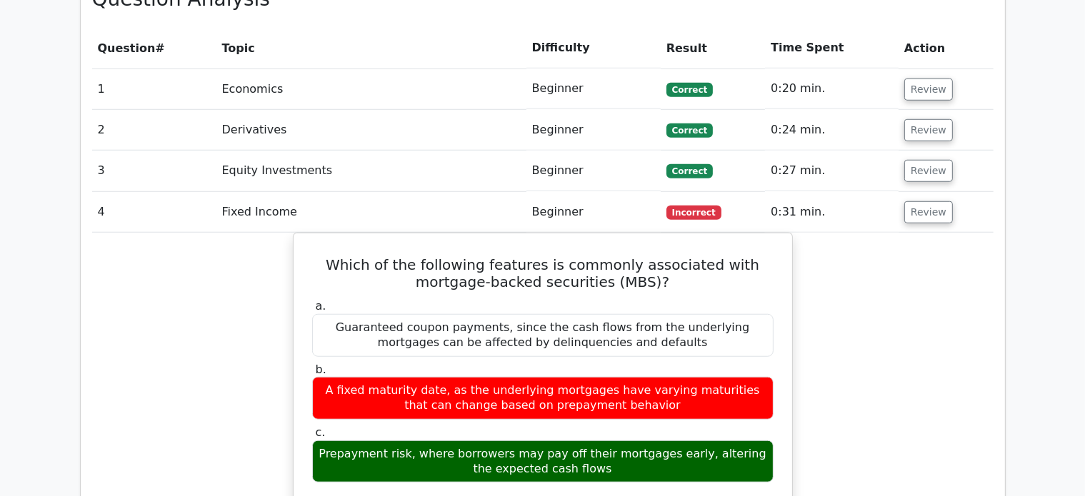
scroll to position [1151, 0]
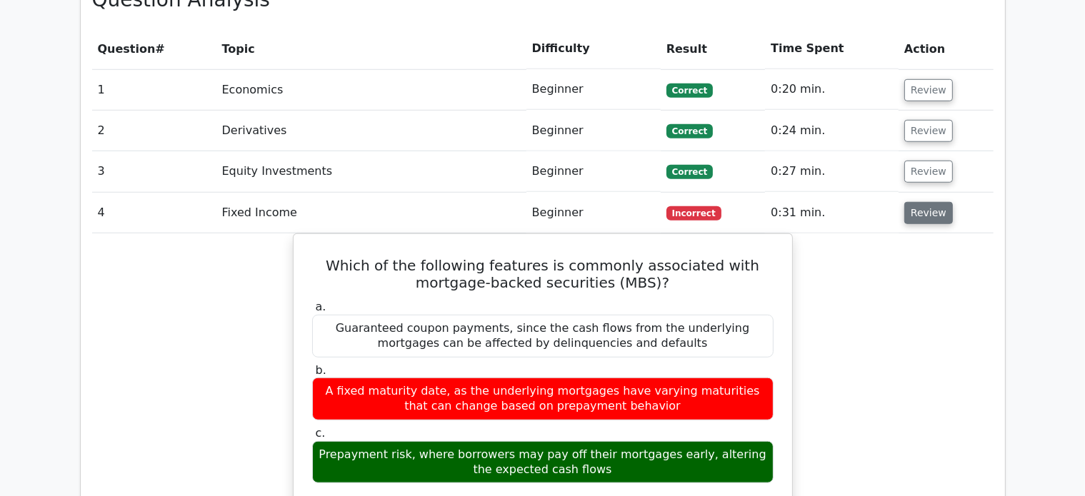
click at [930, 202] on button "Review" at bounding box center [928, 213] width 49 height 22
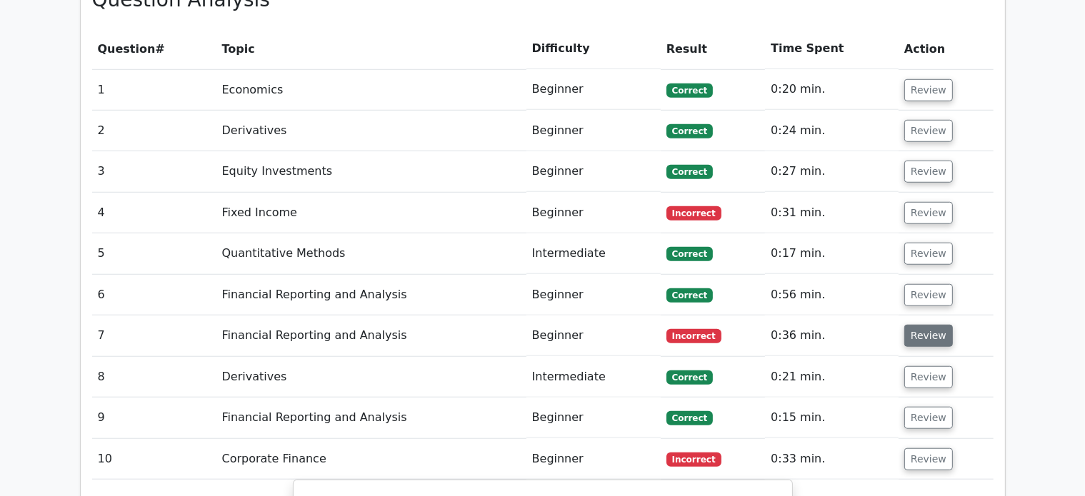
click at [917, 325] on button "Review" at bounding box center [928, 336] width 49 height 22
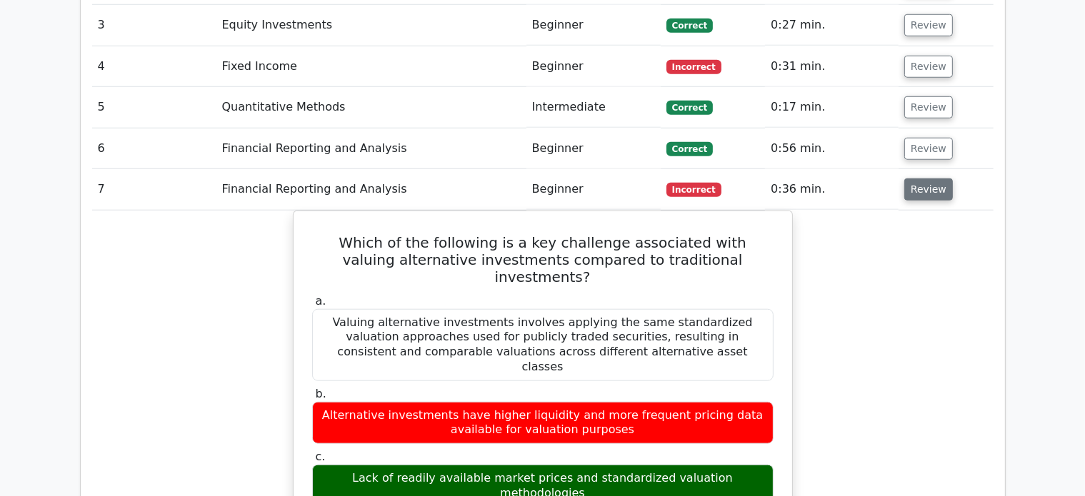
scroll to position [1316, 0]
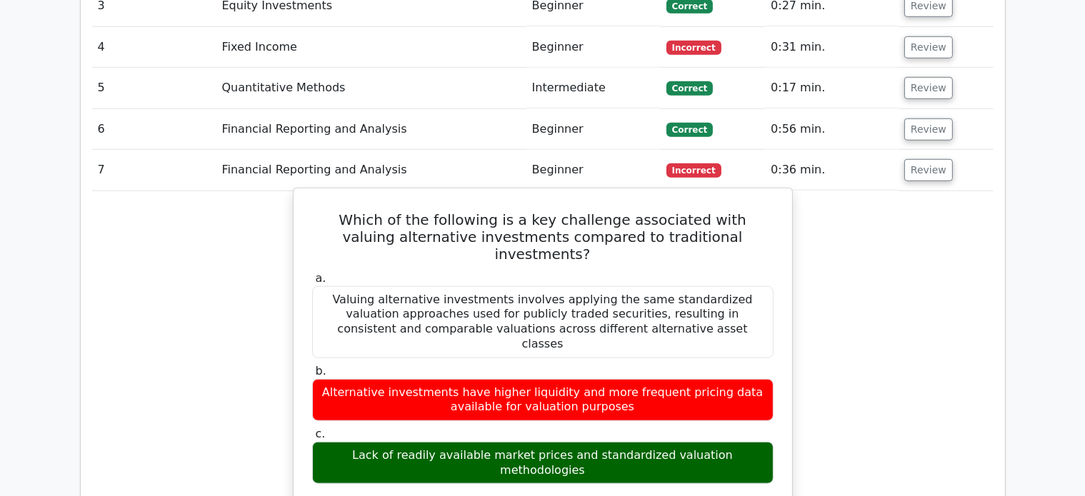
click at [492, 442] on div "Lack of readily available market prices and standardized valuation methodologies" at bounding box center [542, 463] width 461 height 43
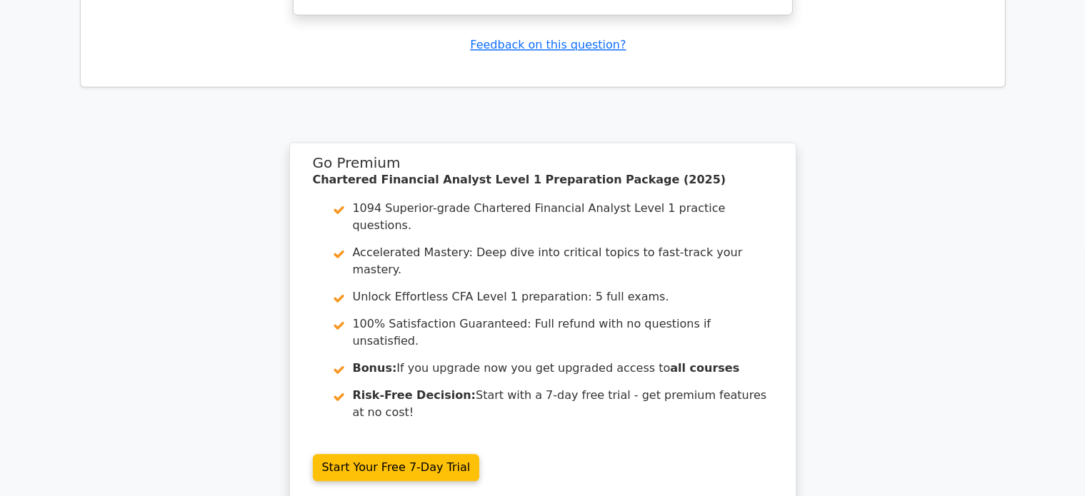
scroll to position [3201, 0]
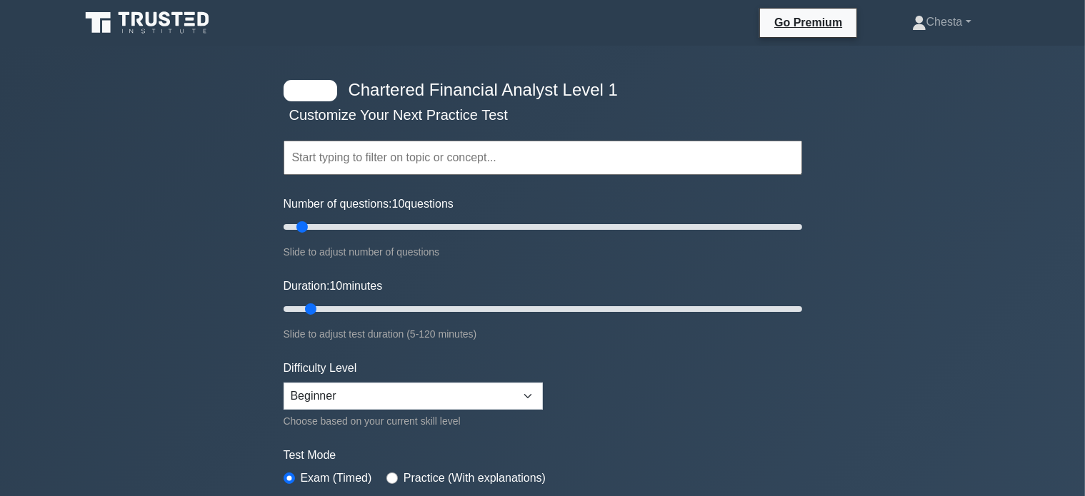
click at [606, 85] on h4 "Chartered Financial Analyst Level 1" at bounding box center [537, 90] width 389 height 21
click at [314, 83] on div at bounding box center [311, 90] width 54 height 21
click at [612, 88] on h4 "Chartered Financial Analyst Level 1" at bounding box center [537, 90] width 389 height 21
click at [438, 399] on select "Beginner Intermediate Expert" at bounding box center [413, 396] width 259 height 27
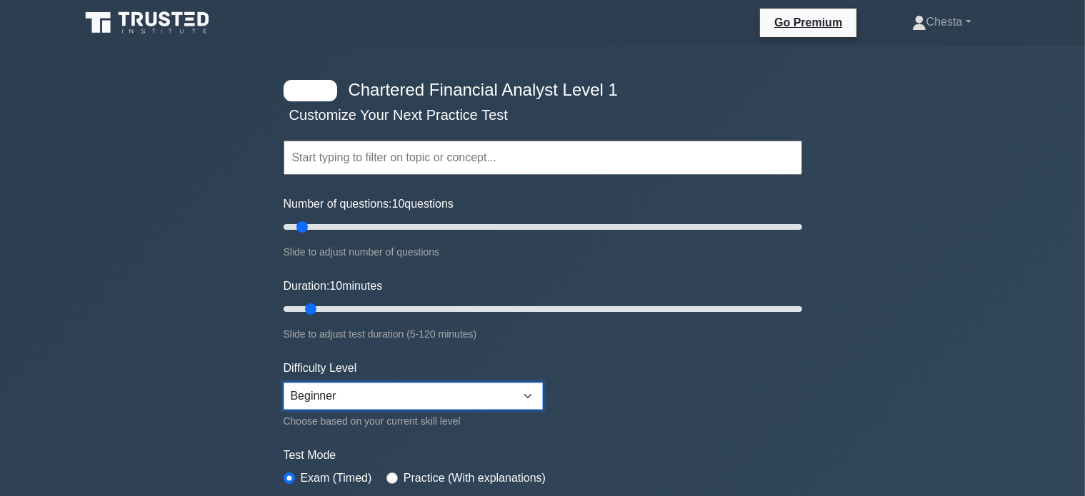
select select "intermediate"
click at [284, 383] on select "Beginner Intermediate Expert" at bounding box center [413, 396] width 259 height 27
click at [463, 479] on label "Practice (With explanations)" at bounding box center [475, 478] width 142 height 17
click at [389, 476] on input "radio" at bounding box center [391, 478] width 11 height 11
radio input "true"
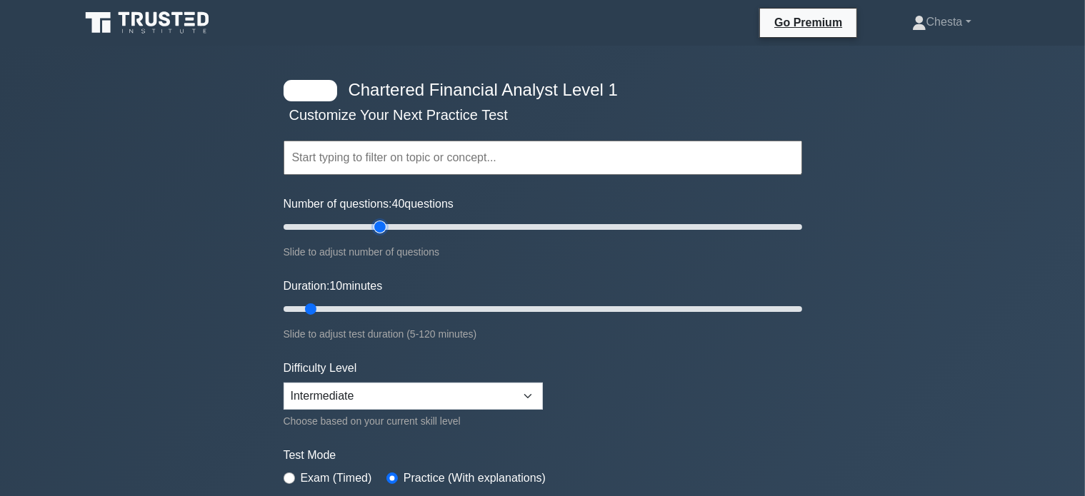
click at [374, 227] on input "Number of questions: 40 questions" at bounding box center [543, 227] width 519 height 17
drag, startPoint x: 374, startPoint y: 227, endPoint x: 826, endPoint y: 203, distance: 452.7
type input "200"
click at [802, 219] on input "Number of questions: 200 questions" at bounding box center [543, 227] width 519 height 17
drag, startPoint x: 314, startPoint y: 309, endPoint x: 856, endPoint y: 276, distance: 543.1
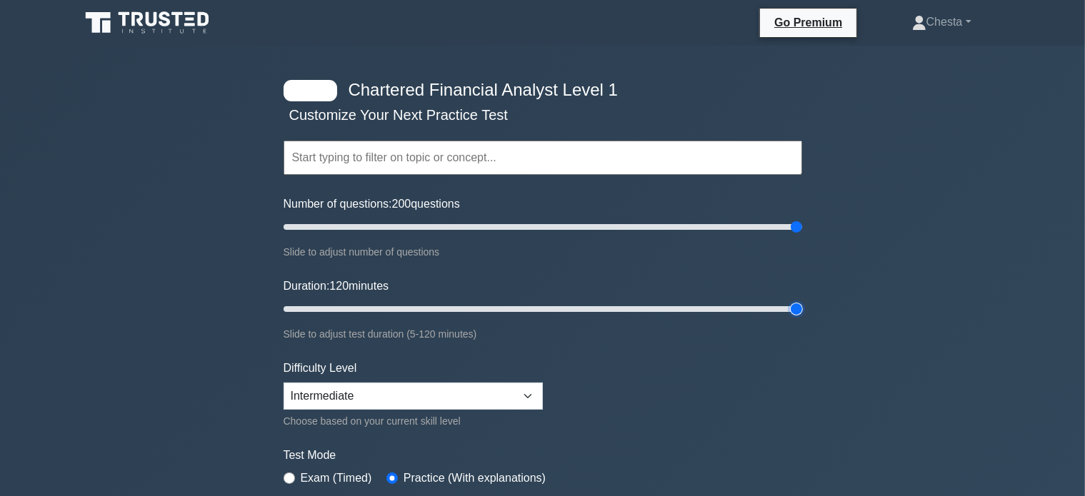
type input "120"
click at [802, 301] on input "Duration: 120 minutes" at bounding box center [543, 309] width 519 height 17
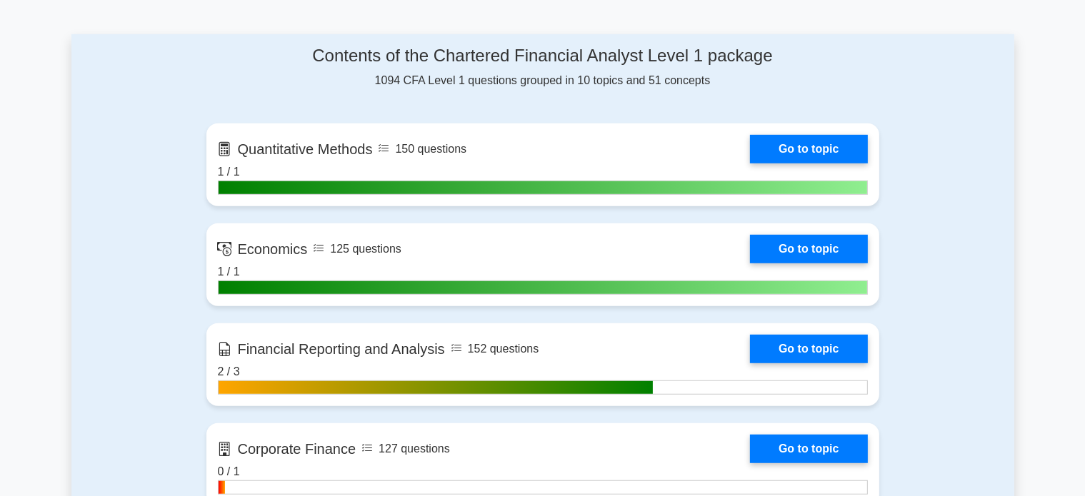
scroll to position [876, 0]
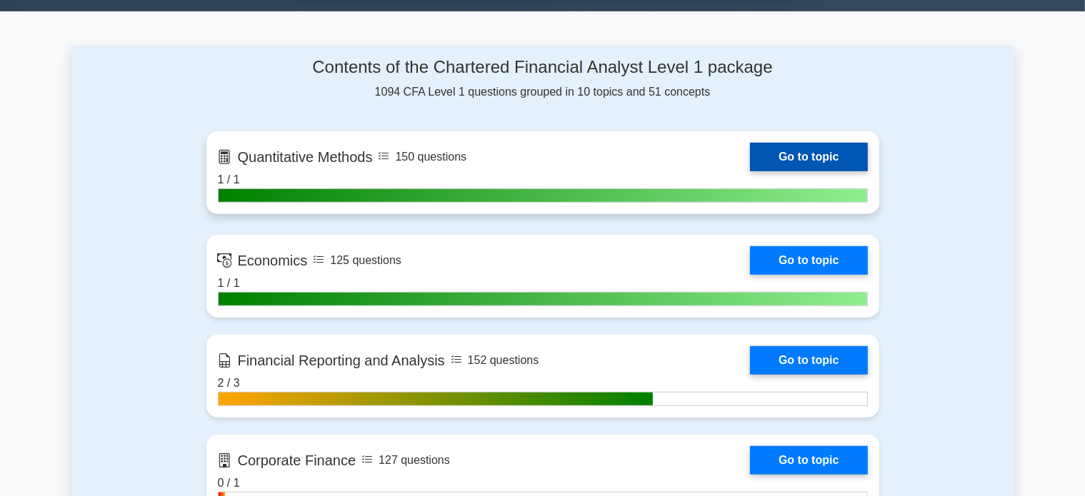
click at [797, 144] on link "Go to topic" at bounding box center [808, 157] width 117 height 29
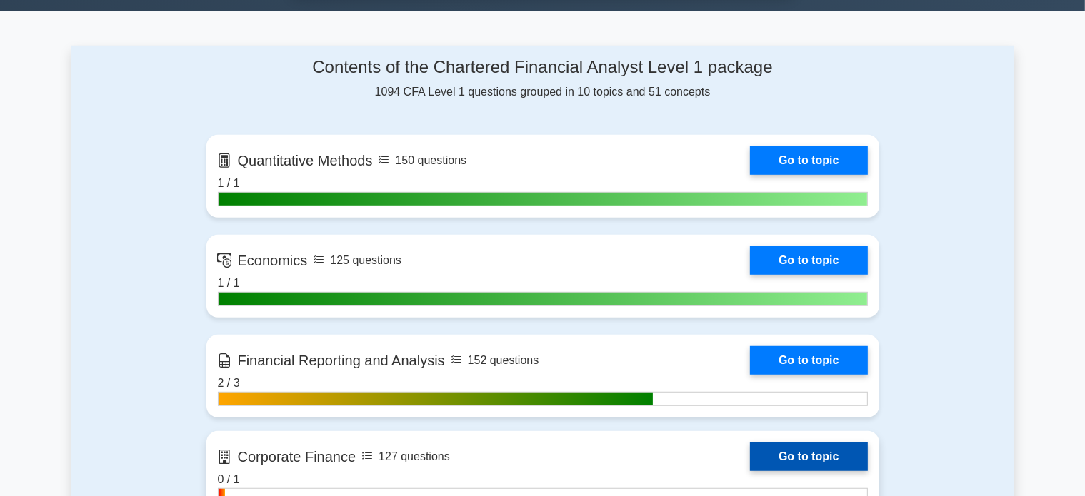
click at [811, 455] on link "Go to topic" at bounding box center [808, 457] width 117 height 29
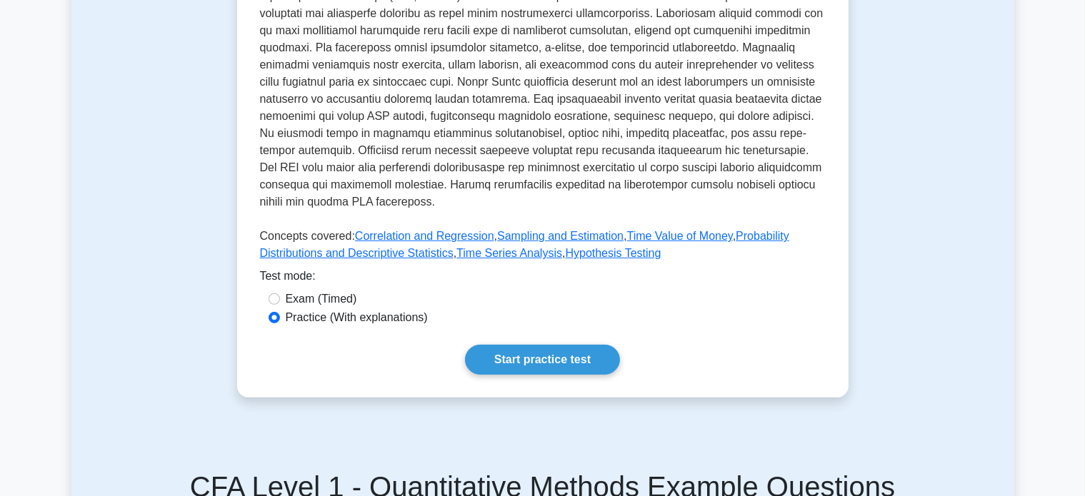
scroll to position [503, 0]
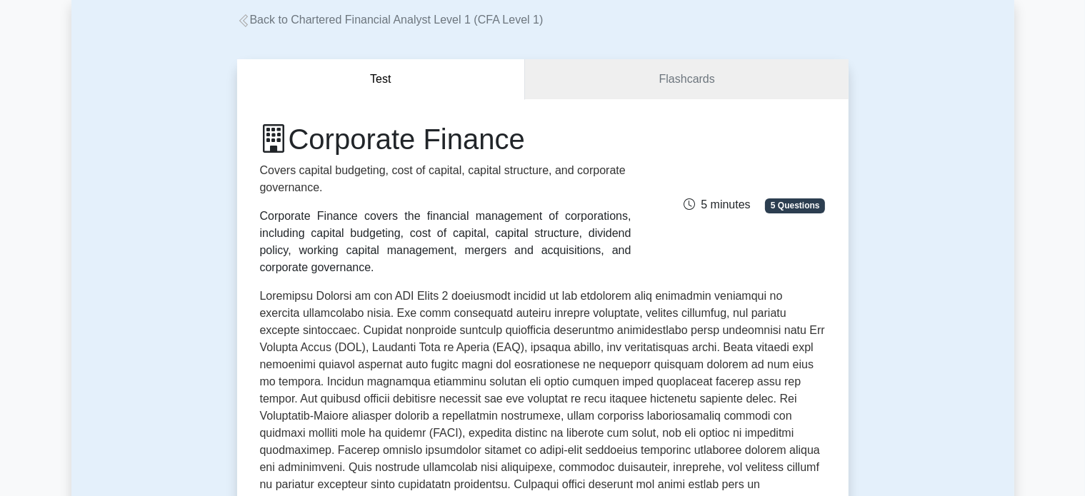
scroll to position [64, 0]
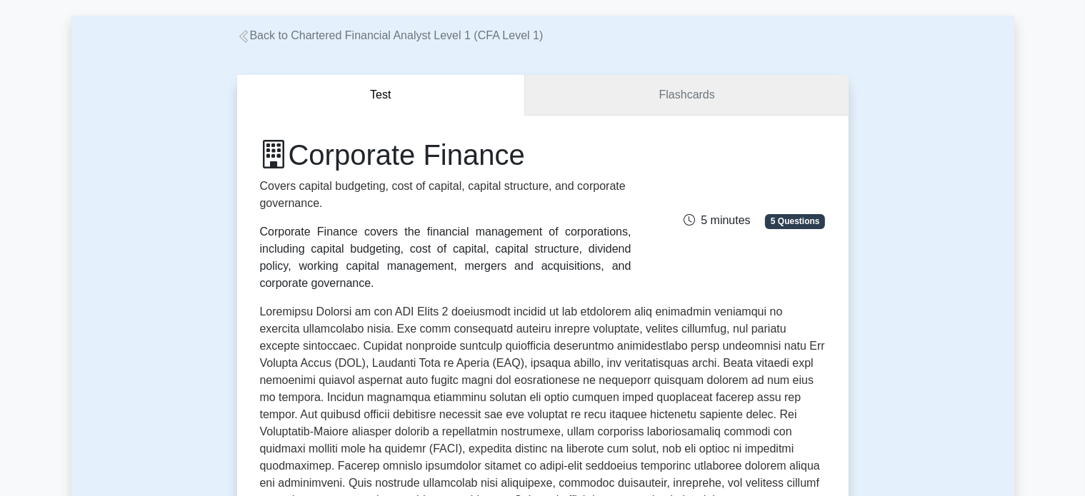
click at [613, 79] on link "Flashcards" at bounding box center [686, 95] width 323 height 41
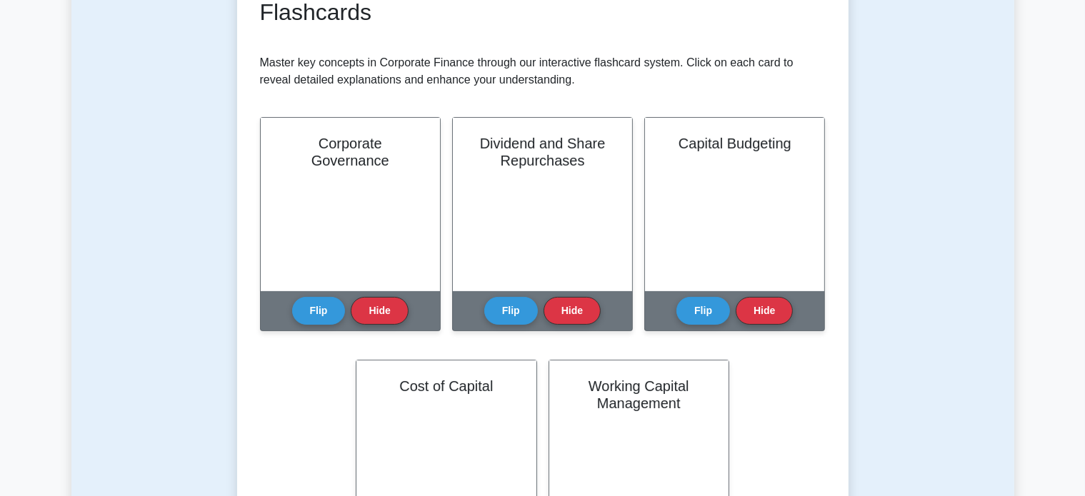
scroll to position [243, 0]
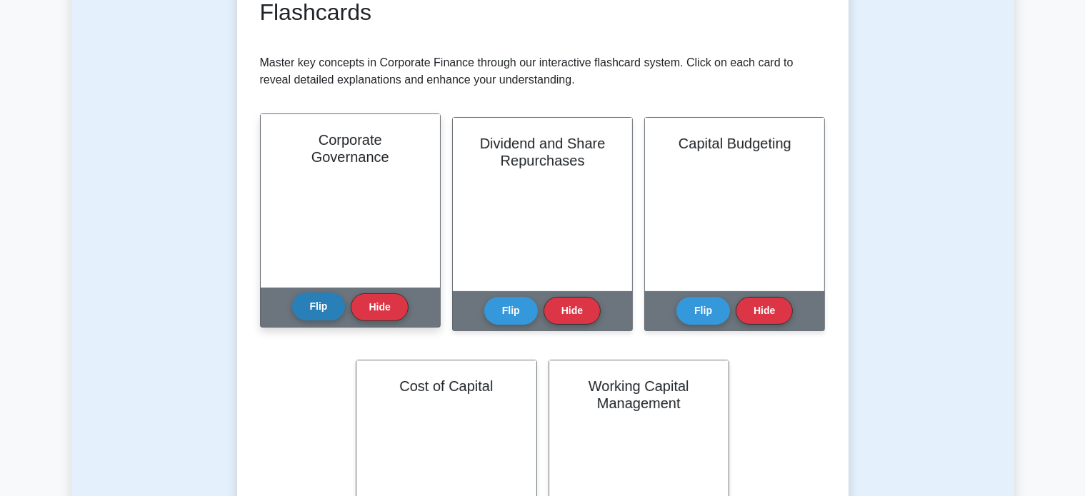
click at [331, 299] on button "Flip" at bounding box center [319, 307] width 54 height 28
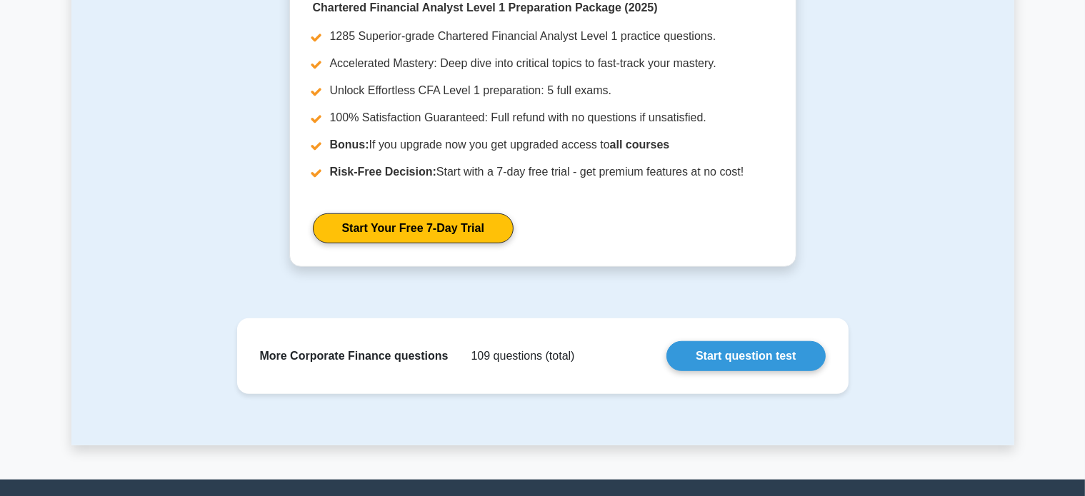
scroll to position [937, 0]
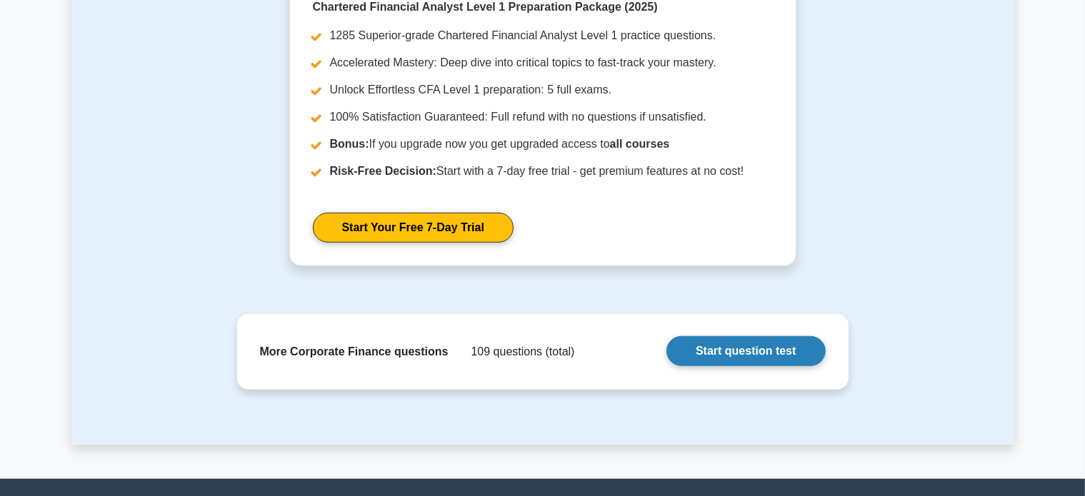
click at [688, 344] on link "Start question test" at bounding box center [745, 351] width 159 height 30
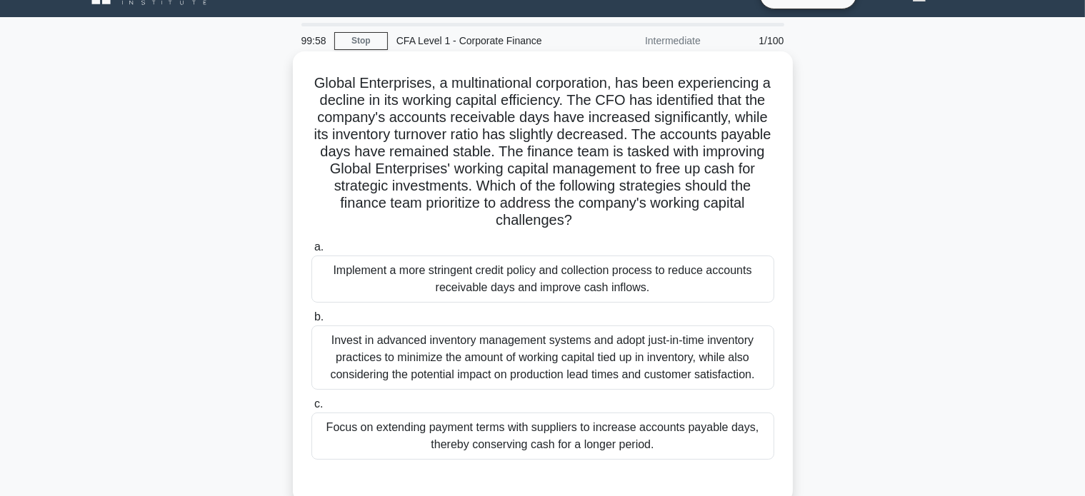
scroll to position [31, 0]
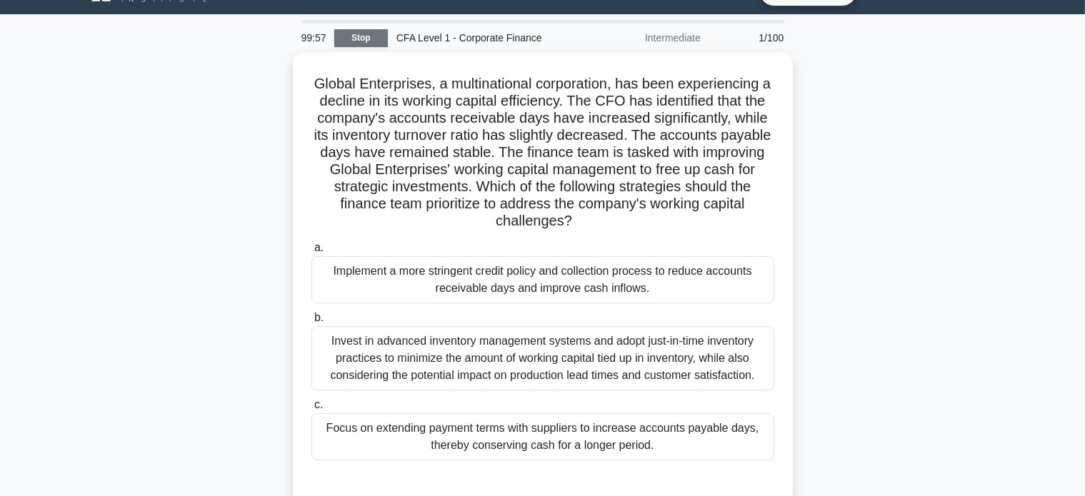
click at [369, 38] on link "Stop" at bounding box center [361, 38] width 54 height 18
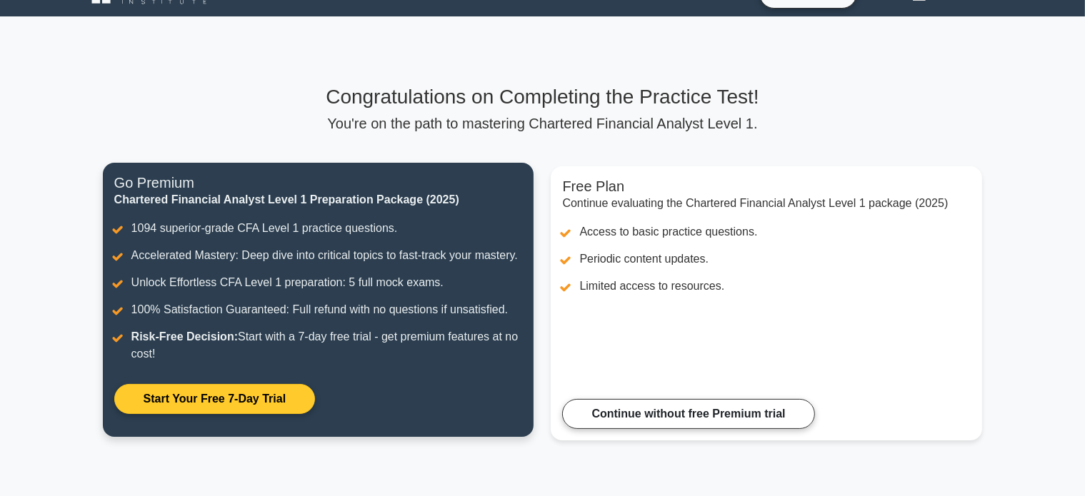
scroll to position [26, 0]
